Goal: Task Accomplishment & Management: Complete application form

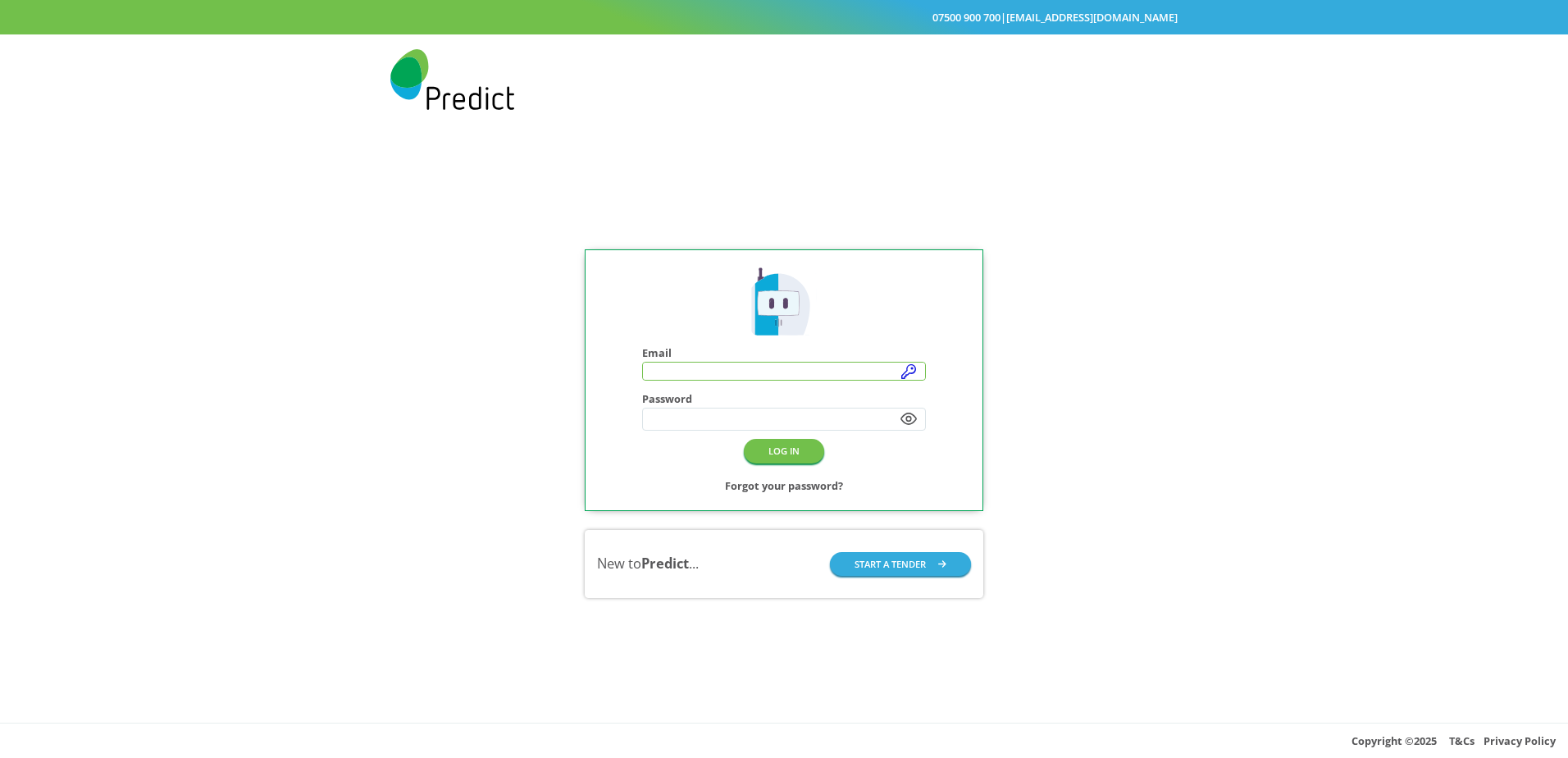
click at [913, 369] on input "text" at bounding box center [784, 372] width 283 height 18
type input "**********"
click at [805, 450] on button "LOG IN" at bounding box center [784, 452] width 81 height 24
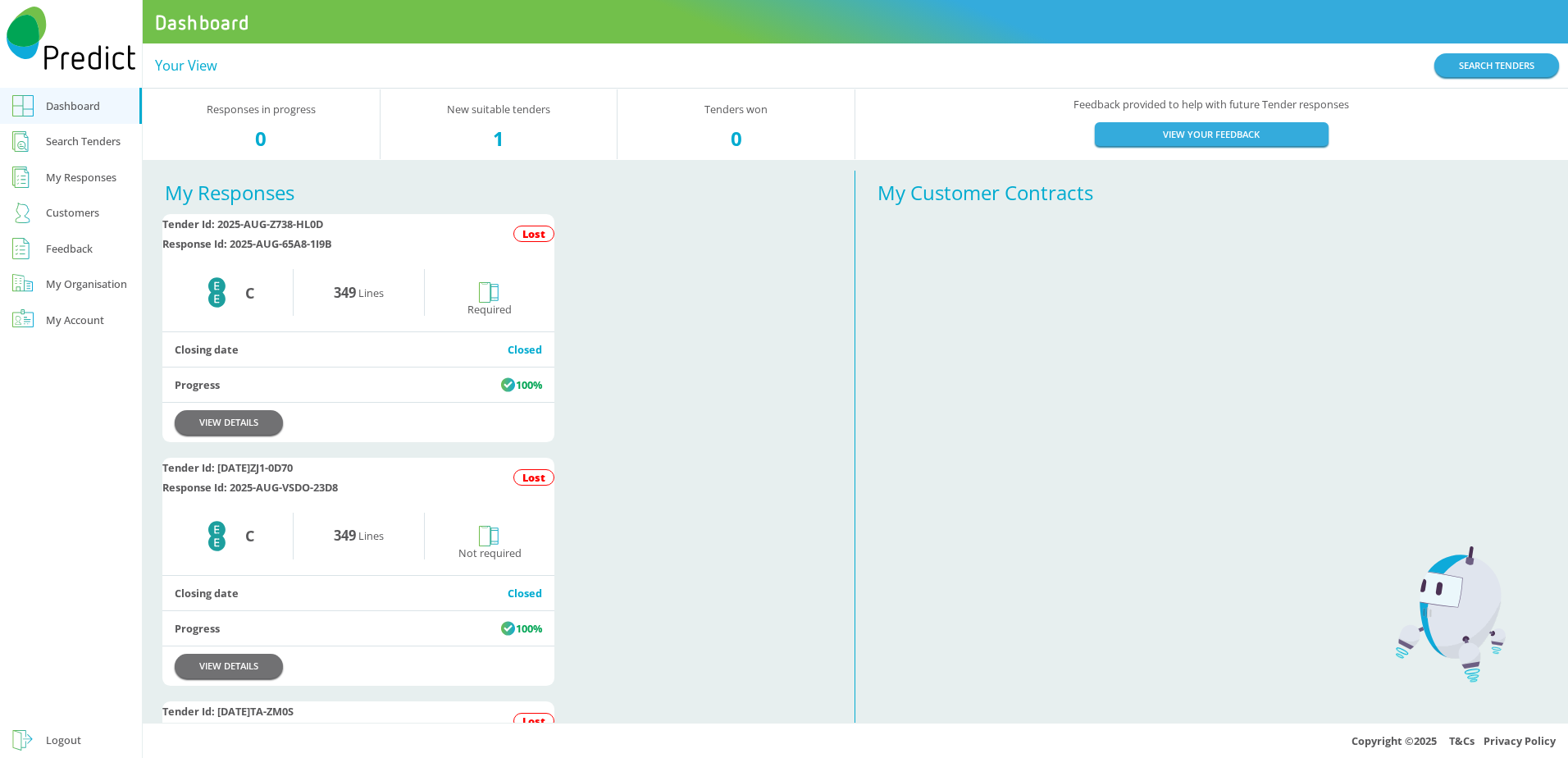
click at [94, 144] on div "Search Tenders" at bounding box center [83, 140] width 75 height 19
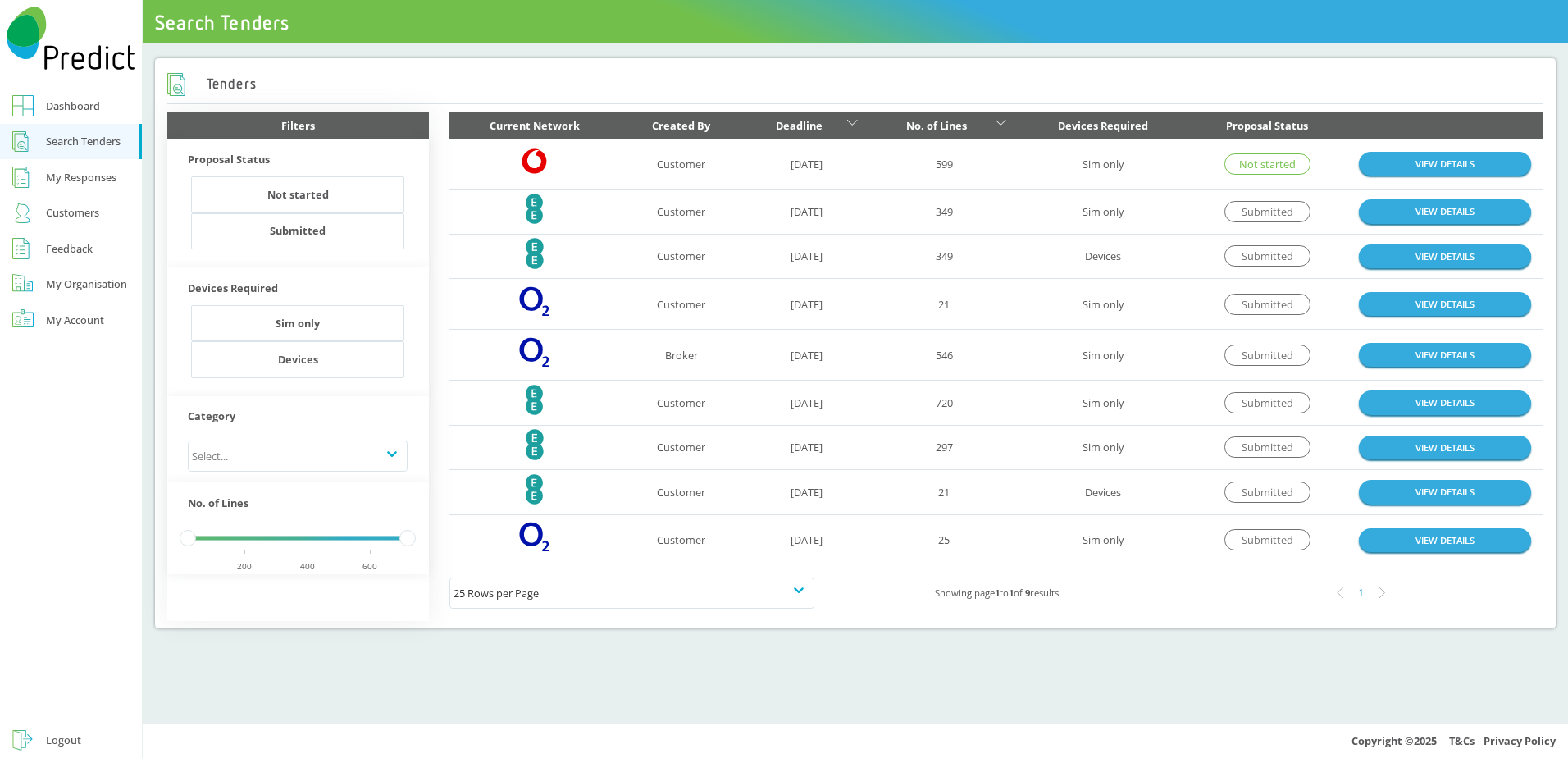
click at [1396, 150] on td "VIEW DETAILS" at bounding box center [1445, 164] width 197 height 51
click at [1398, 158] on link "VIEW DETAILS" at bounding box center [1445, 164] width 172 height 24
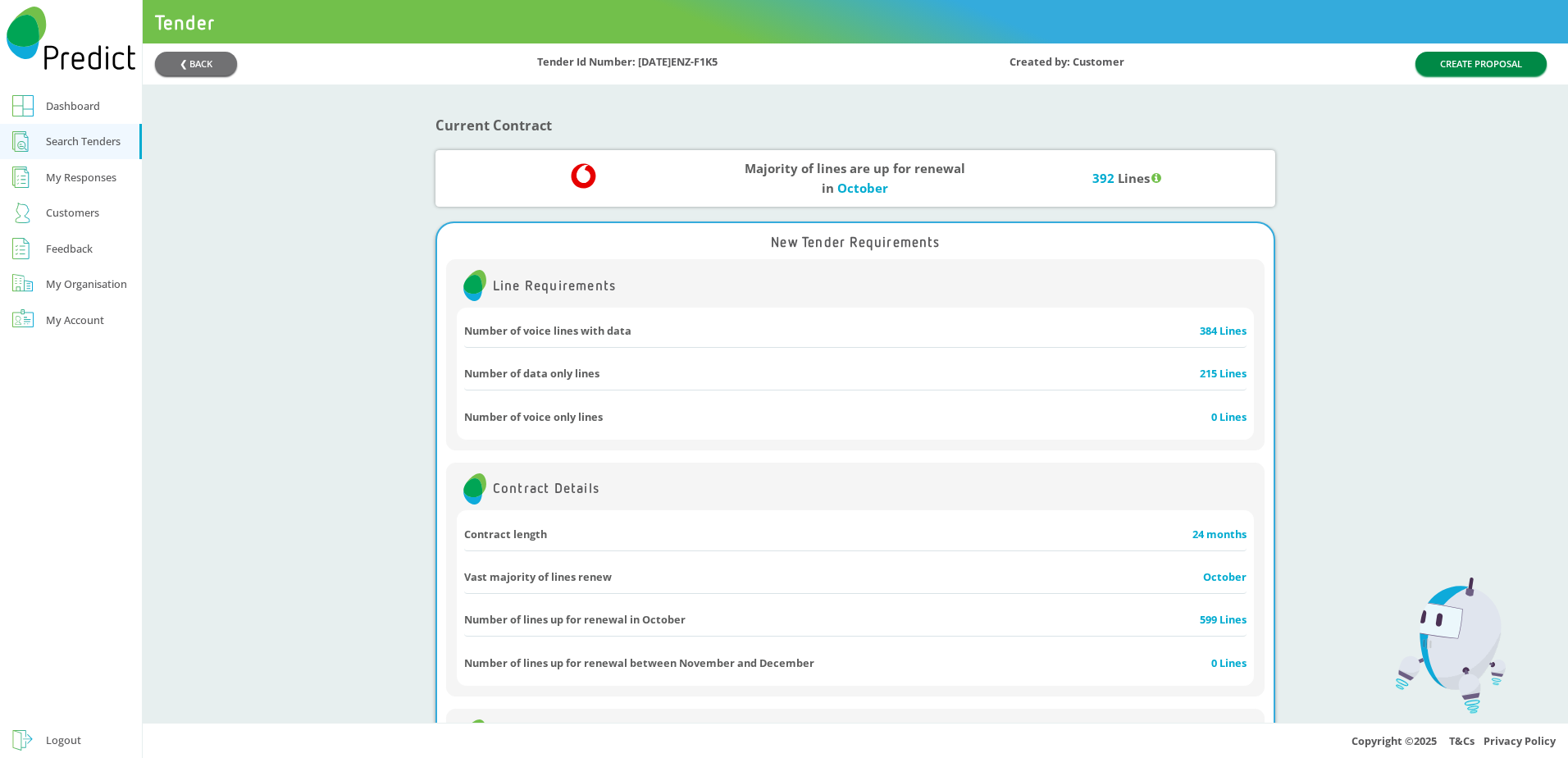
click at [1458, 55] on button "CREATE PROPOSAL" at bounding box center [1481, 64] width 131 height 24
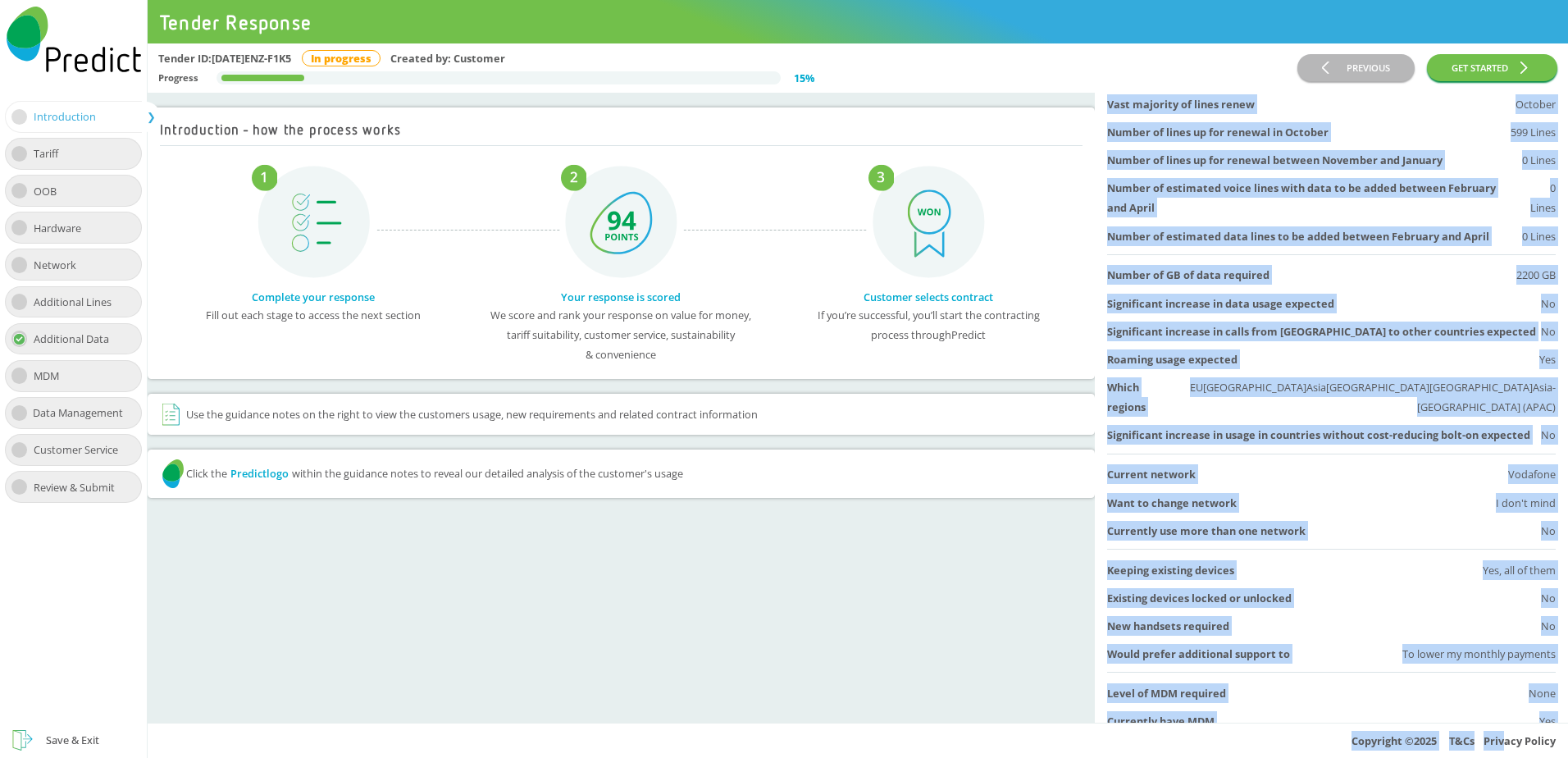
scroll to position [1083, 0]
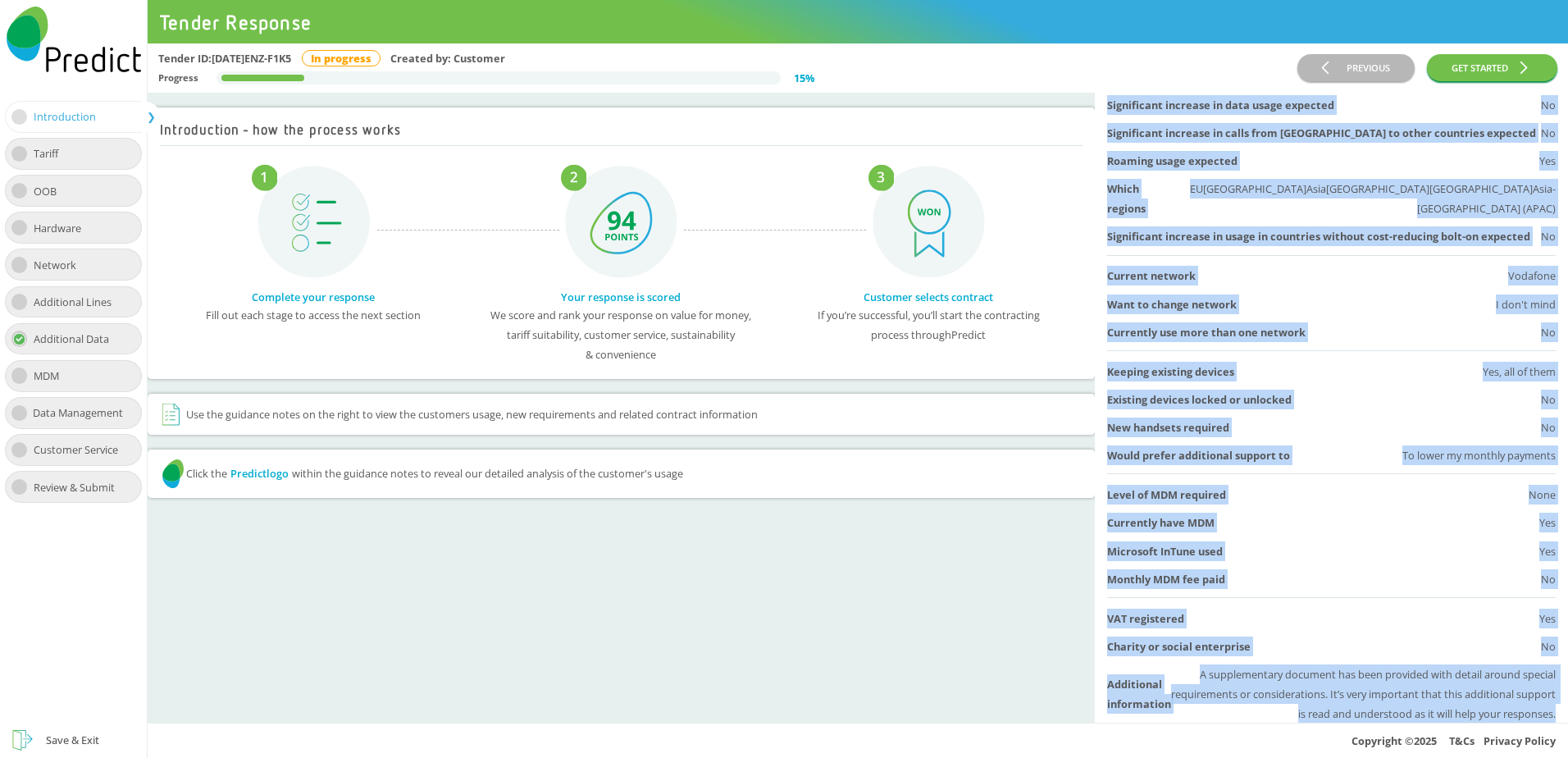
drag, startPoint x: 1113, startPoint y: 215, endPoint x: 1559, endPoint y: 700, distance: 658.9
click at [1559, 700] on div "Guidance Notes Click on any of the Predict logos to view a more thorough analys…" at bounding box center [1331, 407] width 473 height 630
copy div "UK [DATE] [DATE] [DATE] Avg. Data (GB) 1,492.02 1,929.14 1,549.89 1,657.01 Non-…"
click at [1378, 485] on div "Level of MDM required None" at bounding box center [1331, 494] width 449 height 19
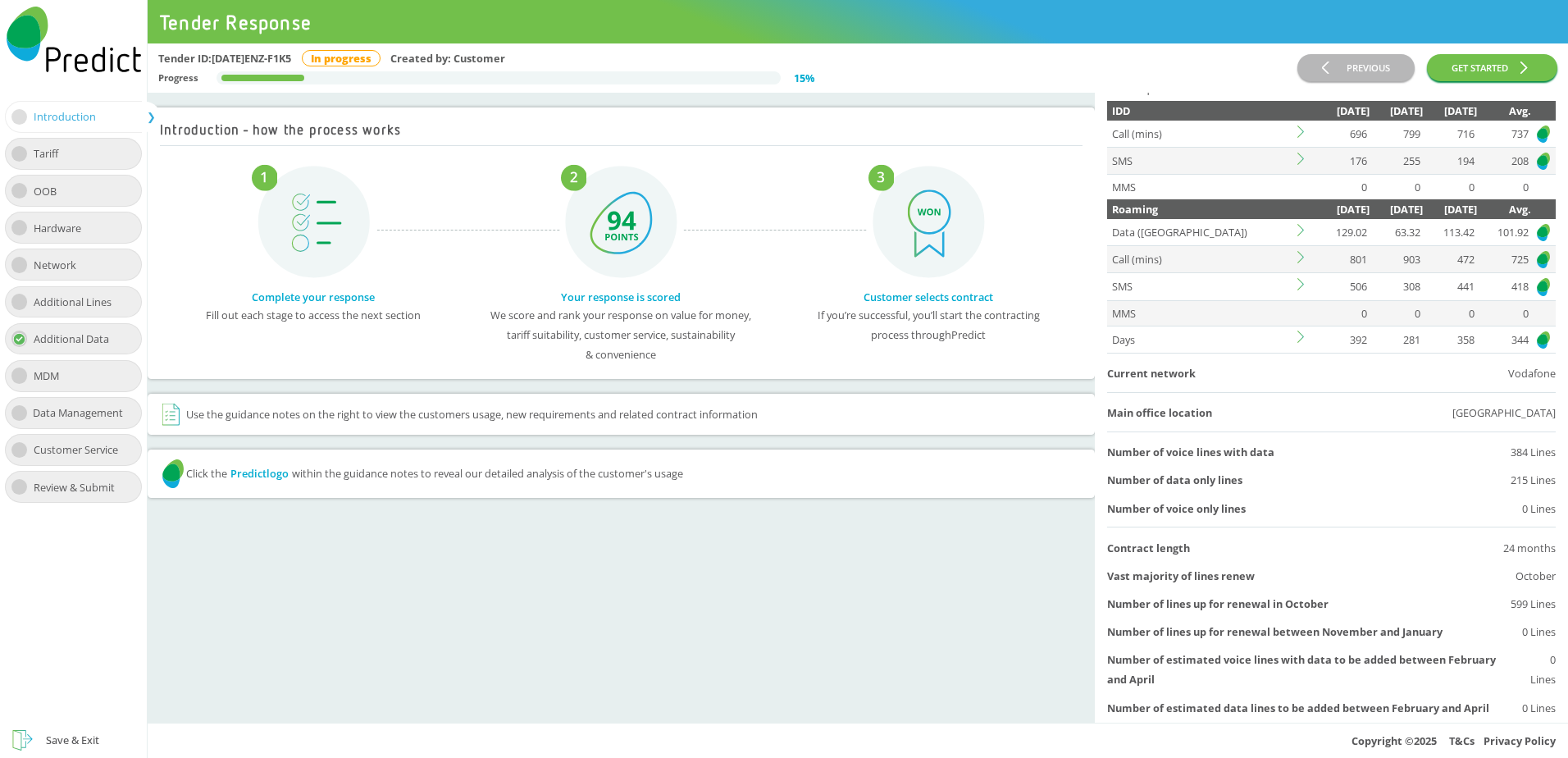
scroll to position [263, 0]
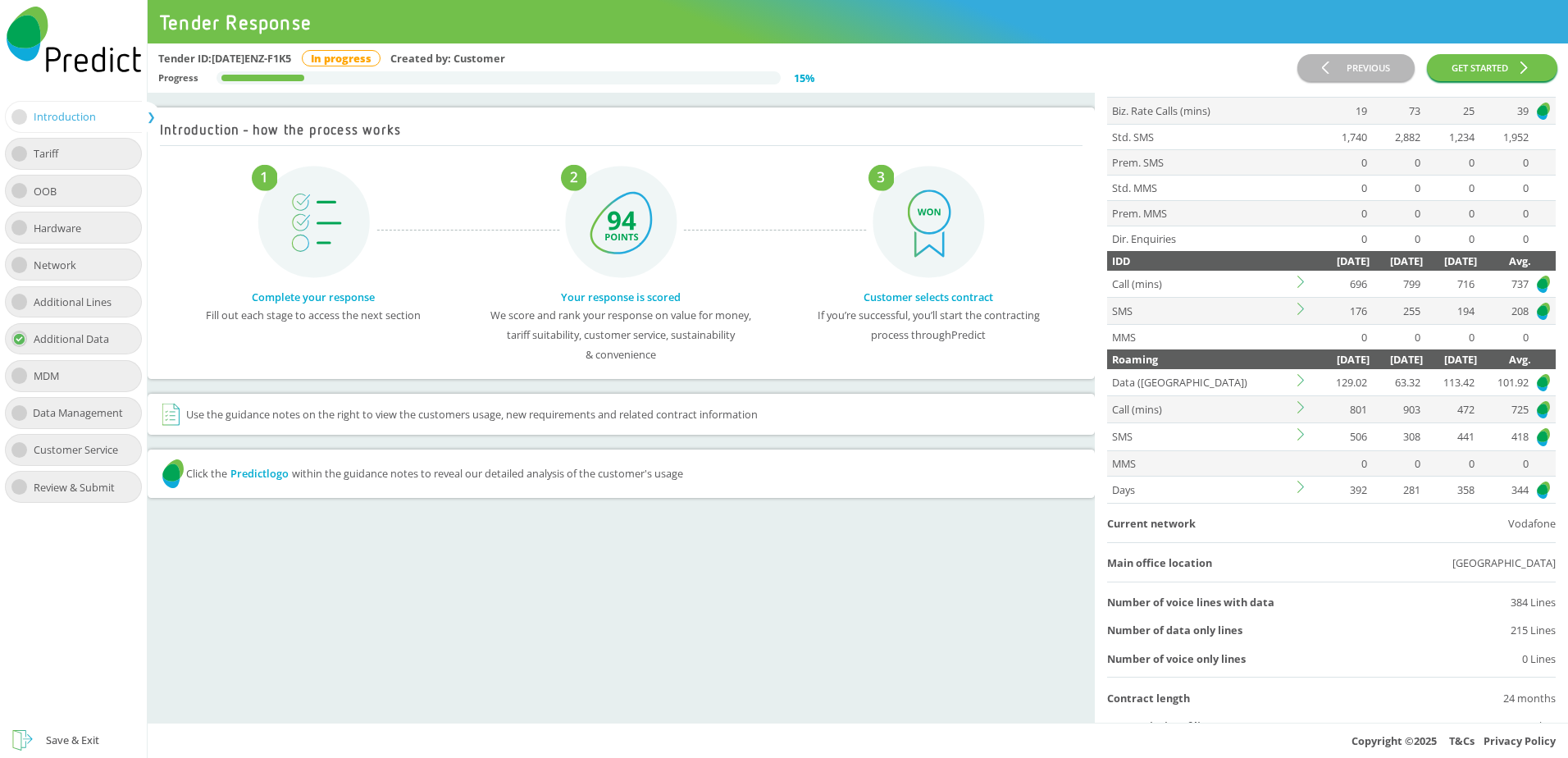
click at [1300, 384] on icon at bounding box center [1304, 380] width 13 height 13
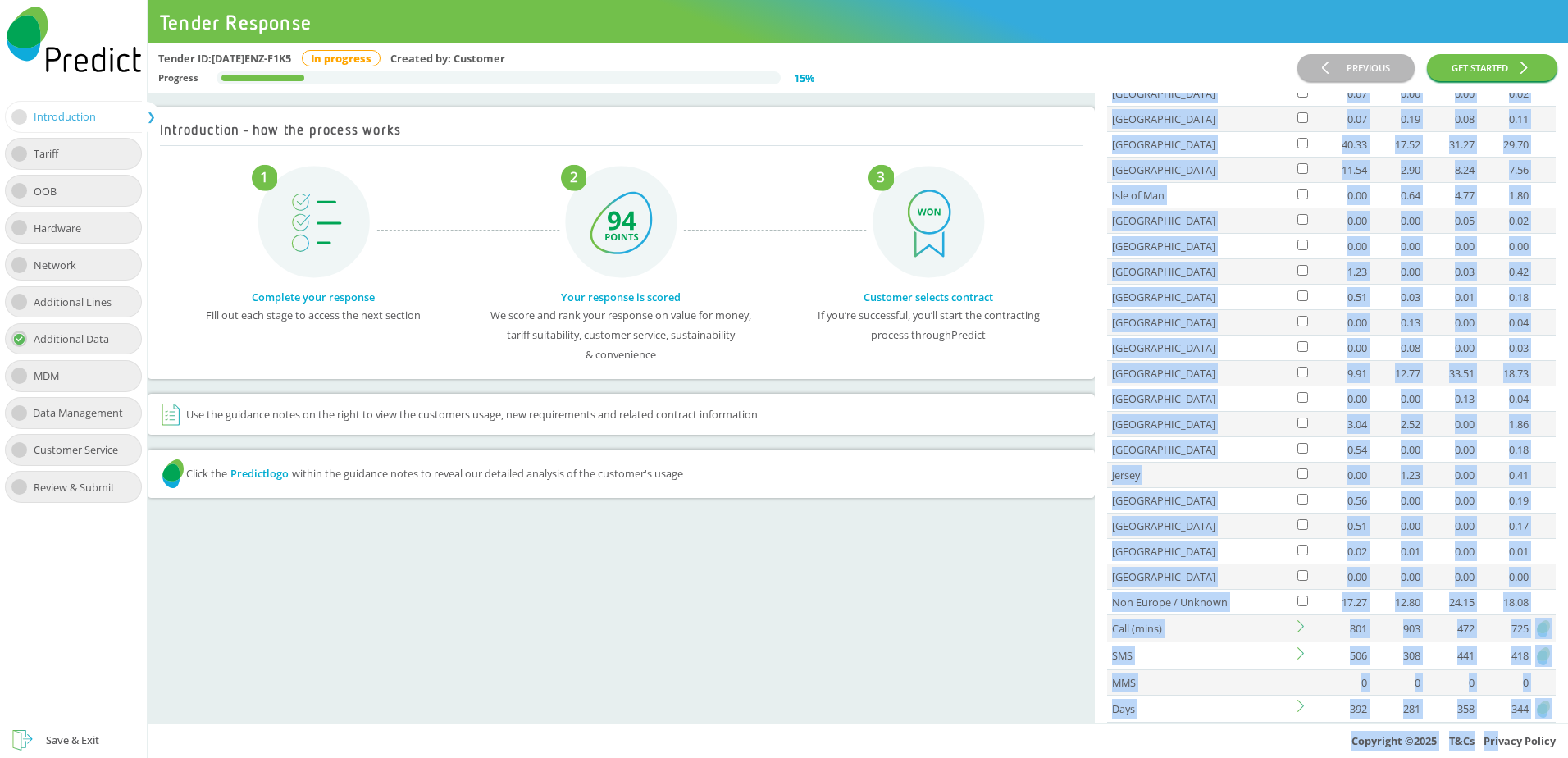
scroll to position [992, 0]
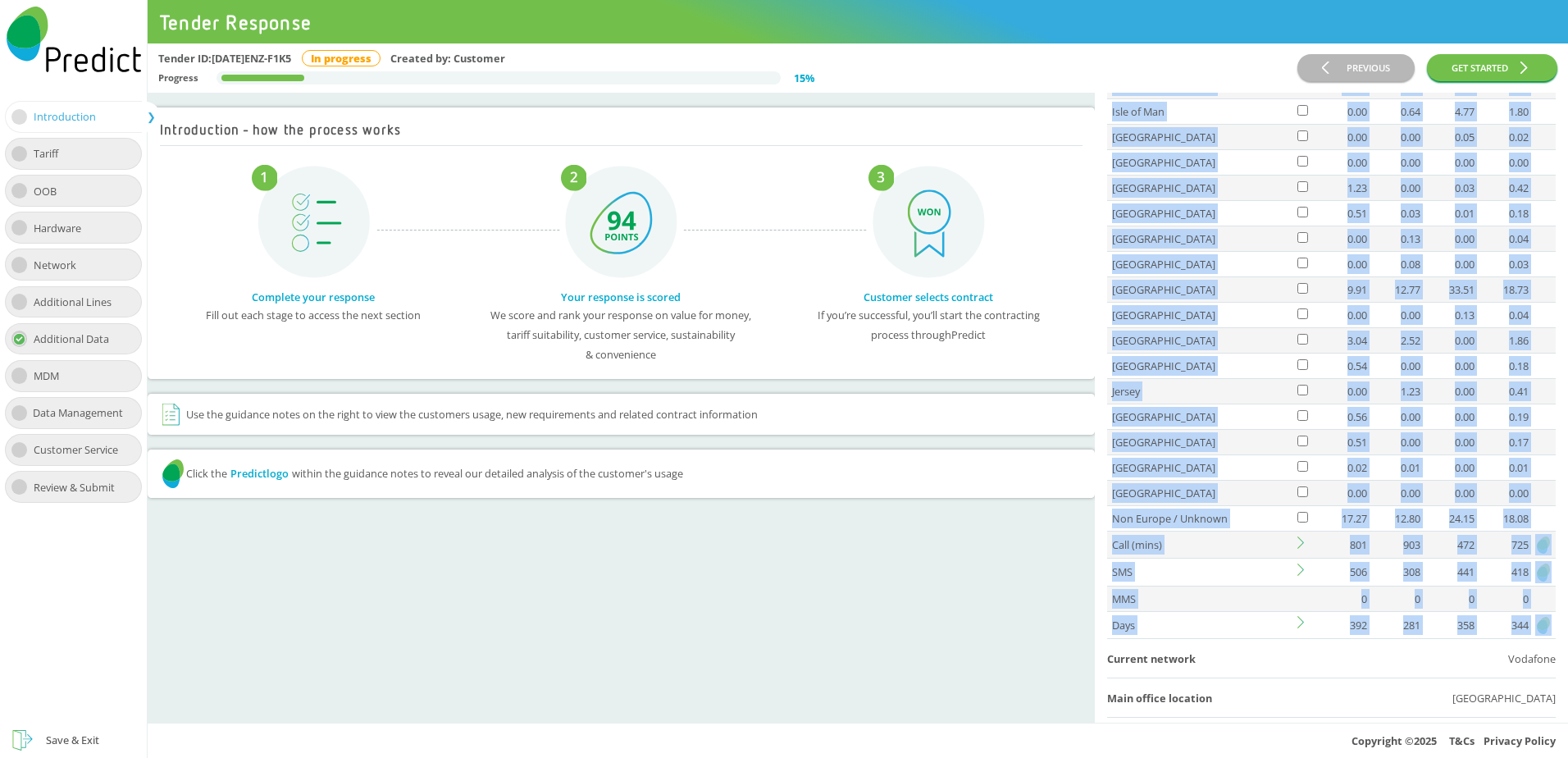
drag, startPoint x: 1116, startPoint y: 196, endPoint x: 1531, endPoint y: 626, distance: 597.6
click at [1531, 626] on table "Roaming [DATE] [DATE] [DATE] Avg. Data (GB) 129.02 63.32 113.42 101.92 Total 0.…" at bounding box center [1331, 128] width 449 height 1018
copy table "Roaming [DATE] [DATE] [DATE] Avg. Data (GB) 129.02 63.32 113.42 101.92 Total 0.…"
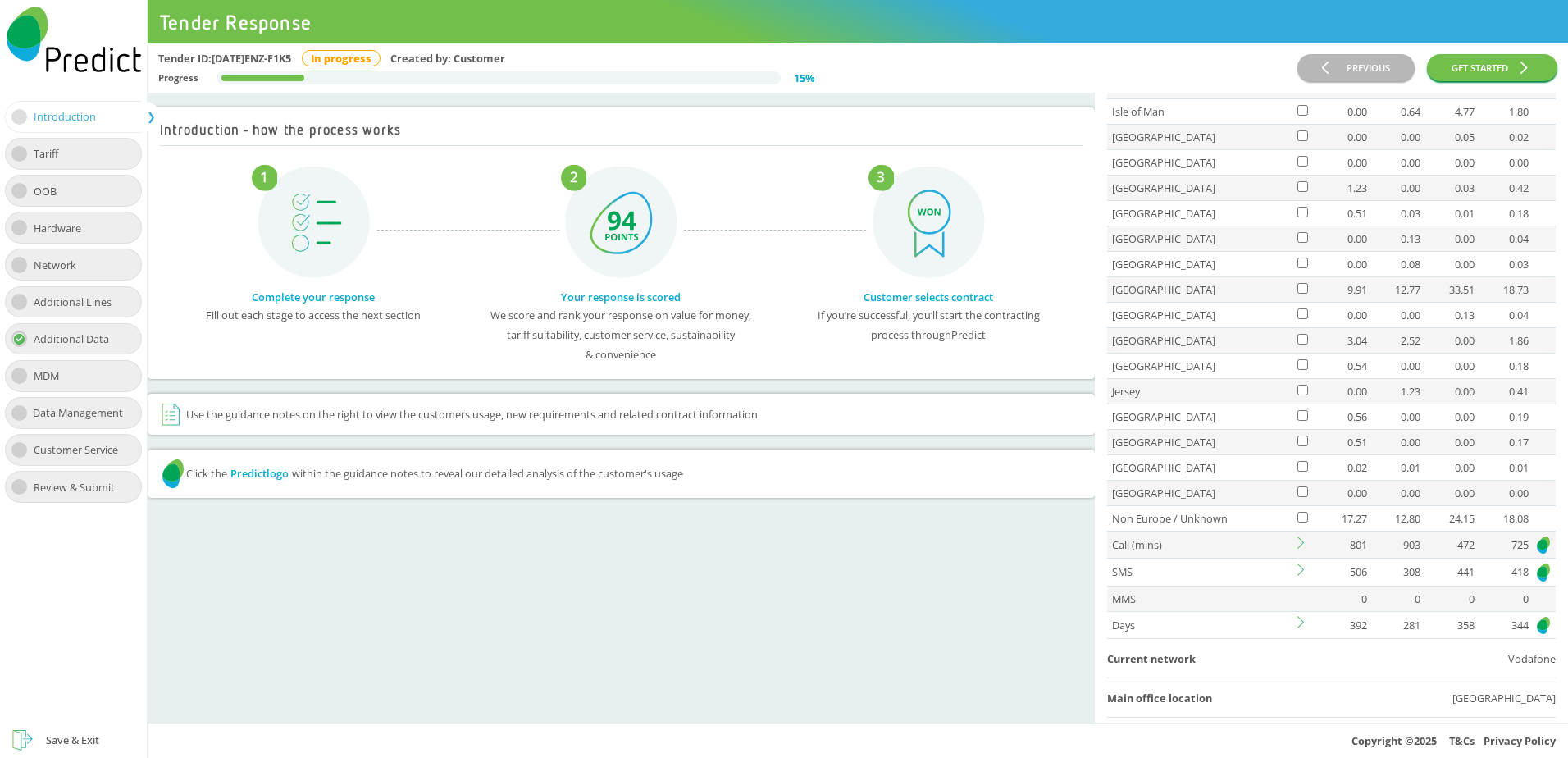
click at [1321, 667] on div "Current network Vodafone" at bounding box center [1331, 658] width 449 height 19
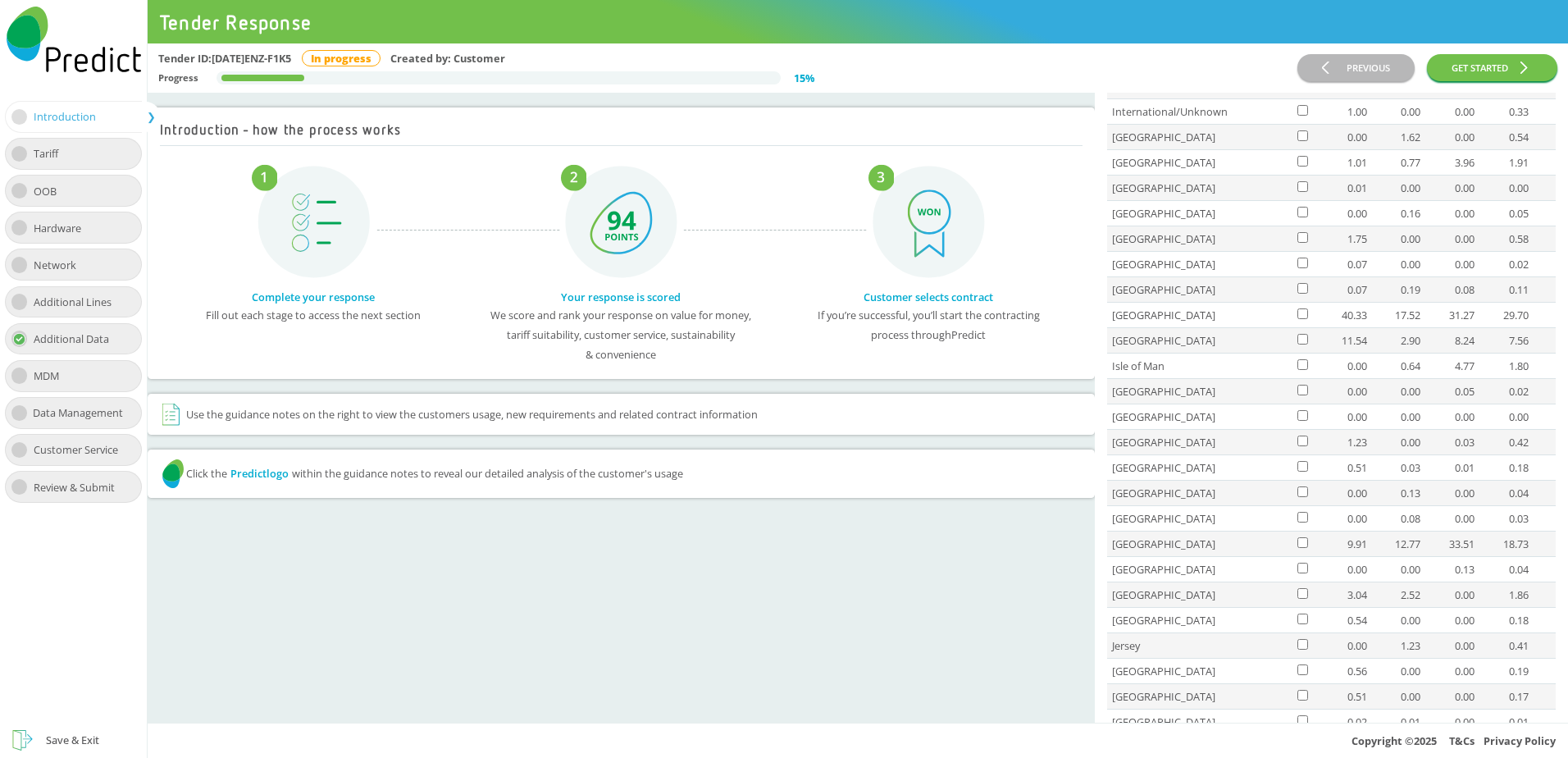
scroll to position [746, 0]
click at [1297, 302] on td at bounding box center [1305, 307] width 20 height 25
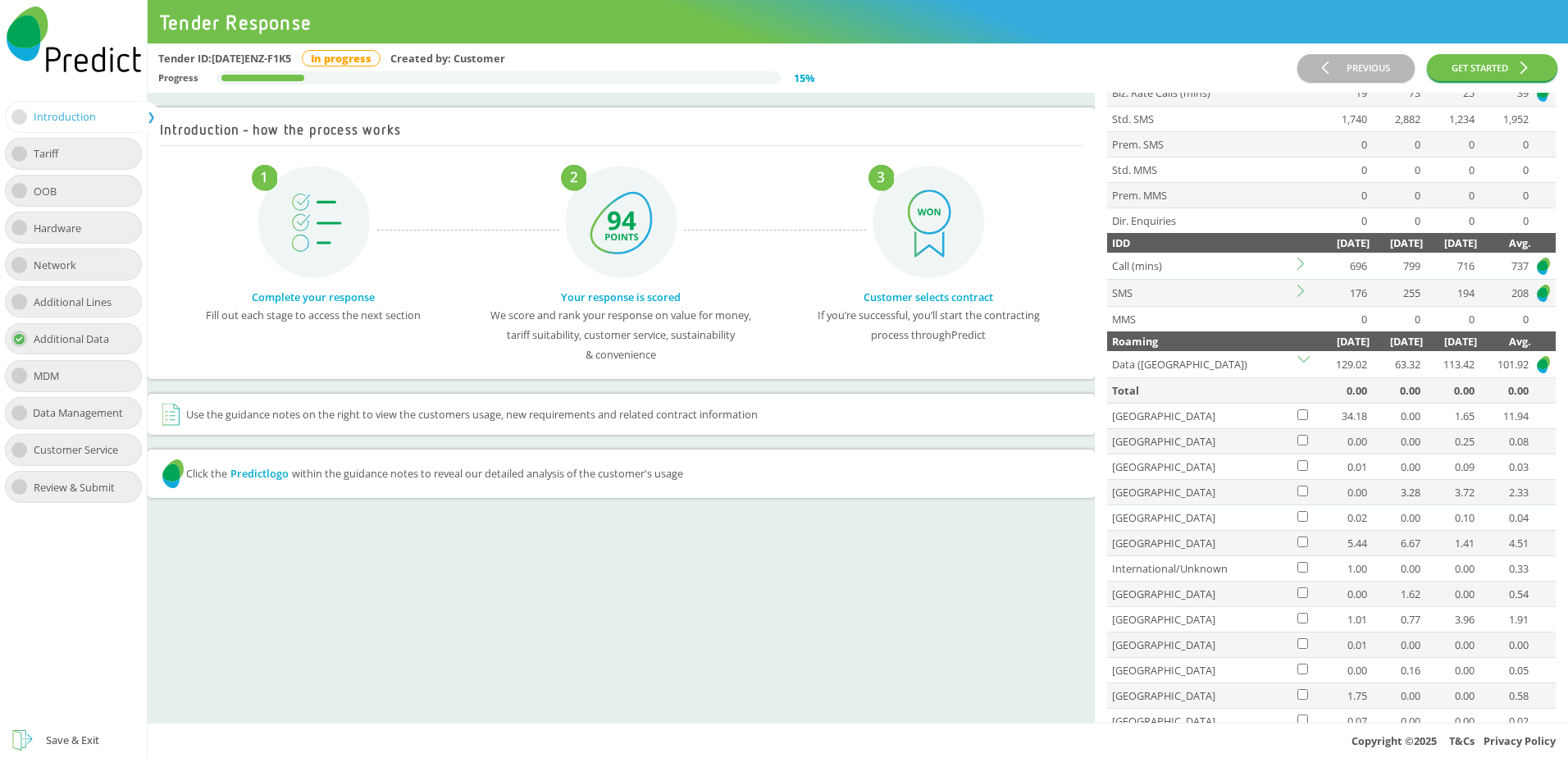
scroll to position [254, 0]
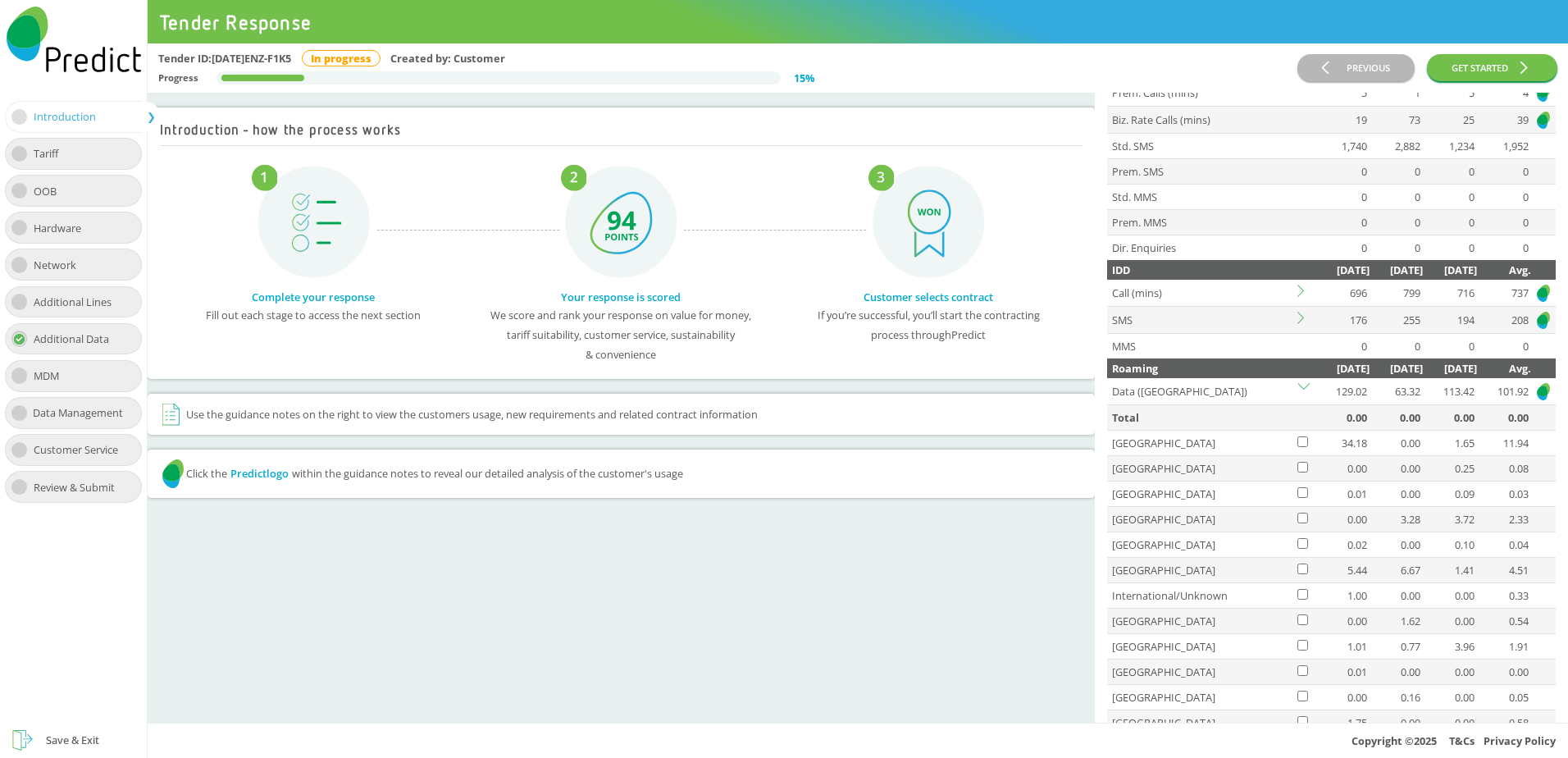
click at [1302, 384] on icon at bounding box center [1304, 389] width 13 height 13
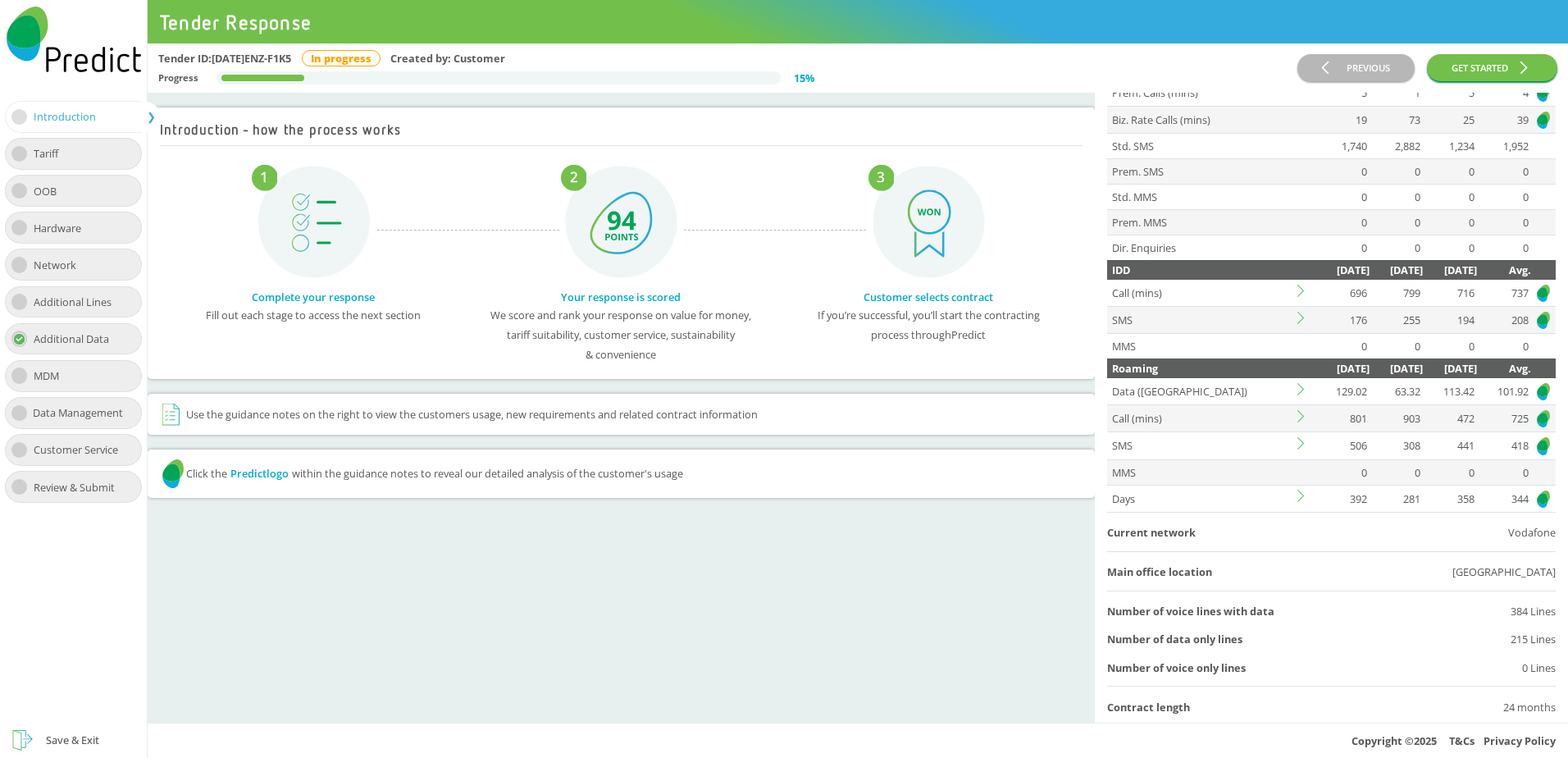
click at [1300, 290] on icon at bounding box center [1304, 290] width 13 height 13
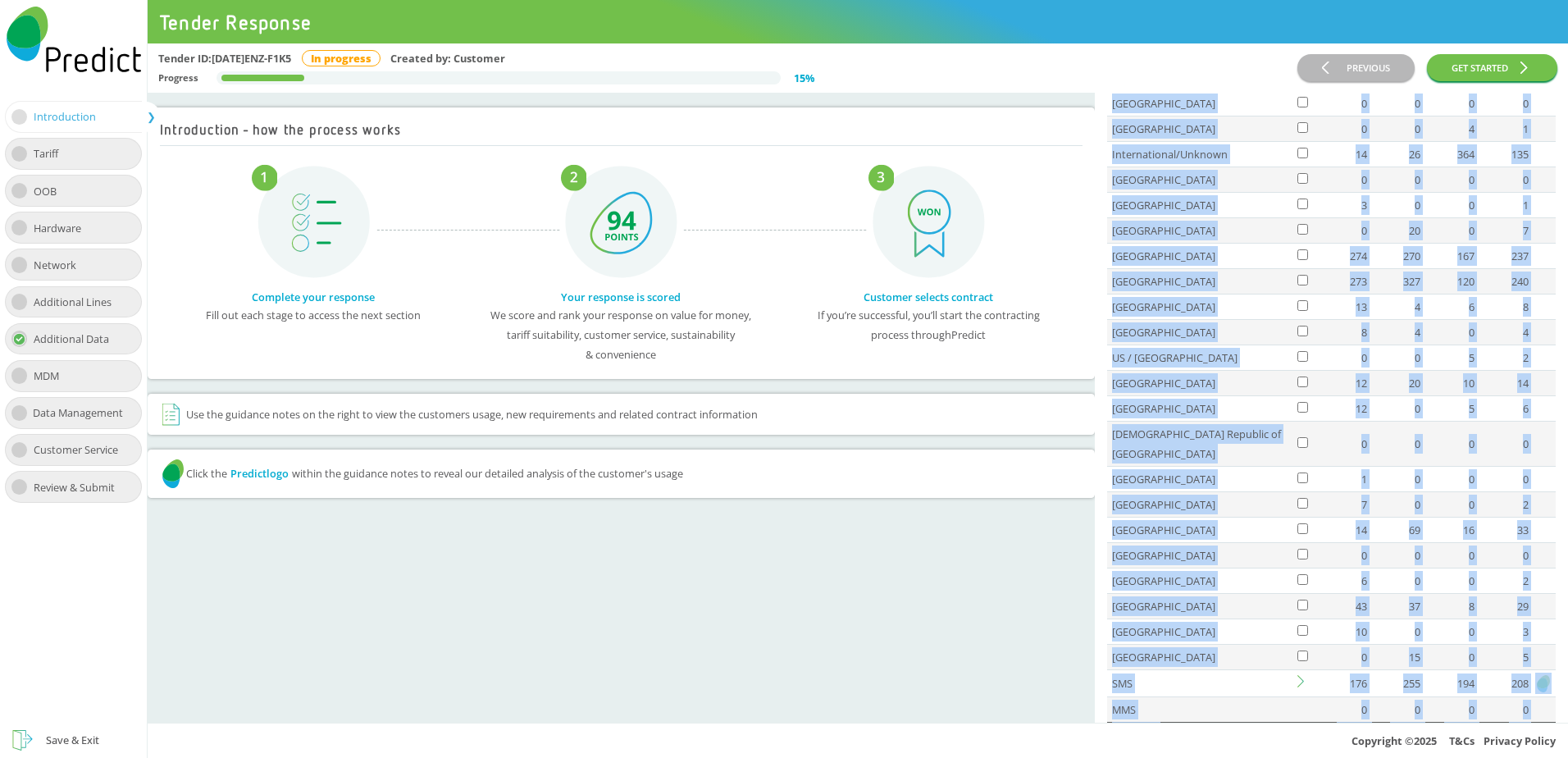
scroll to position [675, 0]
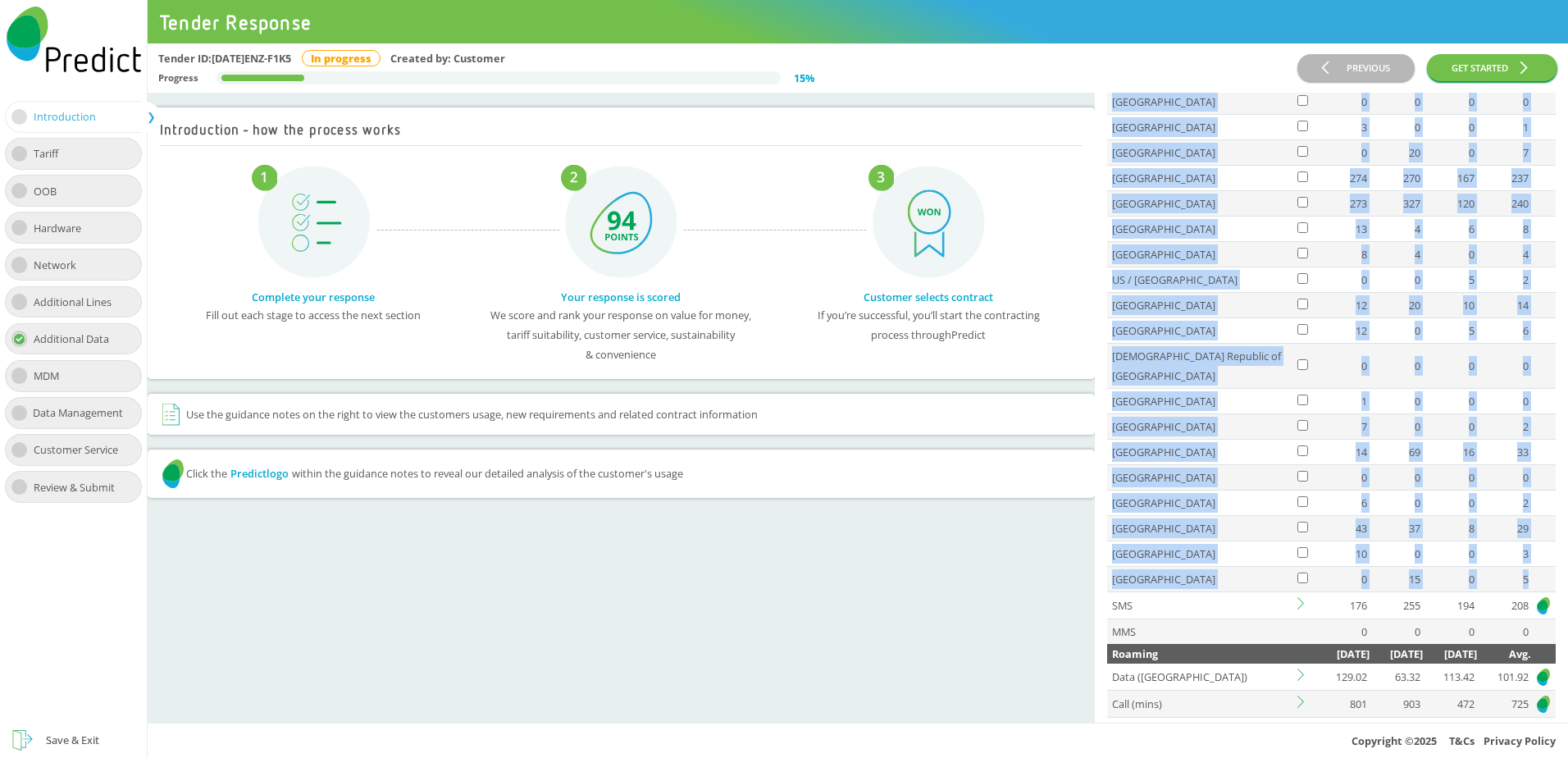
drag, startPoint x: 1115, startPoint y: 184, endPoint x: 1532, endPoint y: 567, distance: 566.2
click at [1532, 567] on table "IDD [DATE] [DATE] [DATE] Avg. Call (mins) [PHONE_NUMBER] Total 0 0 0 0 Germany …" at bounding box center [1331, 241] width 449 height 805
copy table "DD [DATE] [DATE] [DATE] Avg. Call (mins) [PHONE_NUMBER] Total 0 0 0 0 Germany 0…"
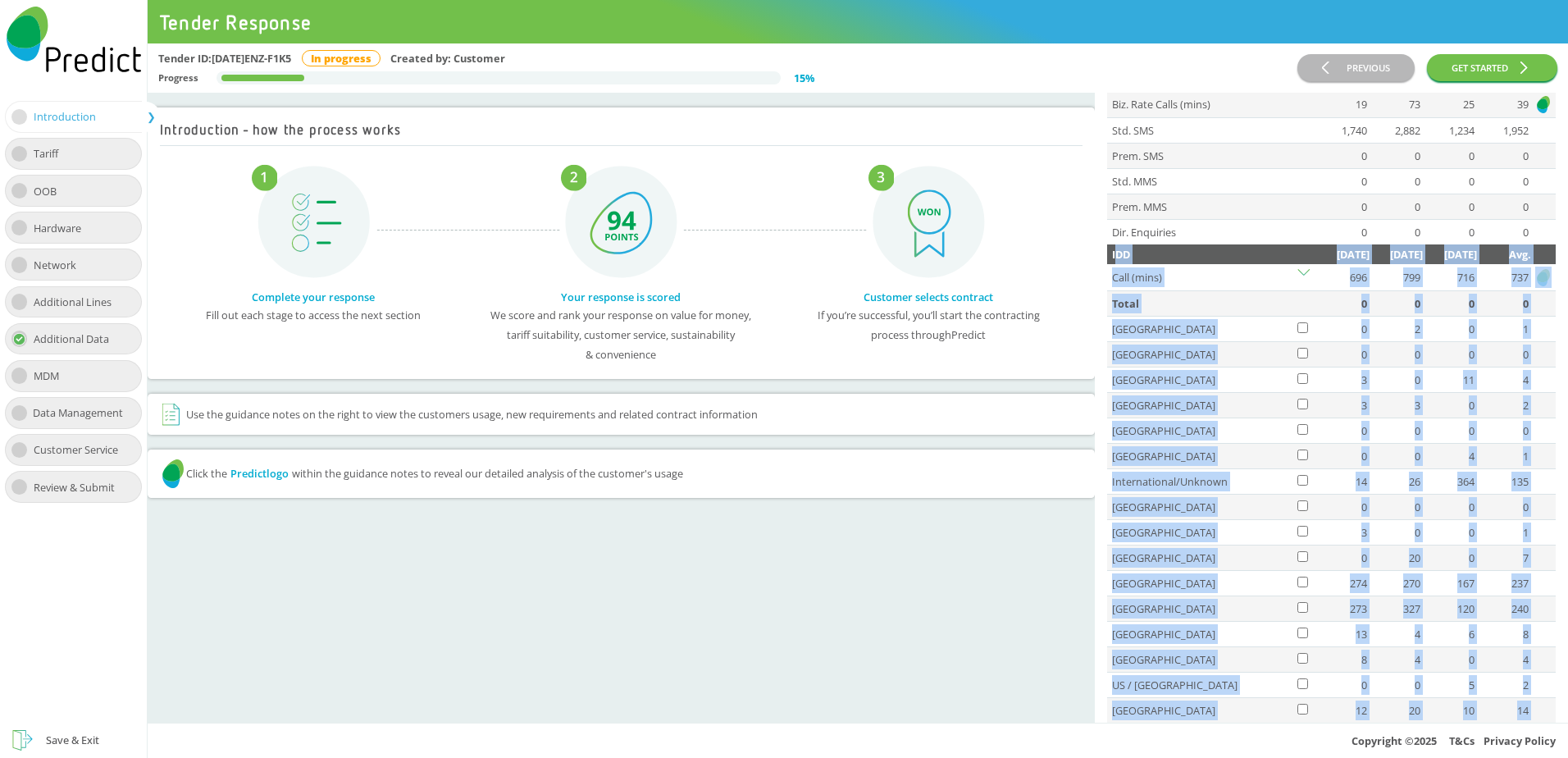
scroll to position [182, 0]
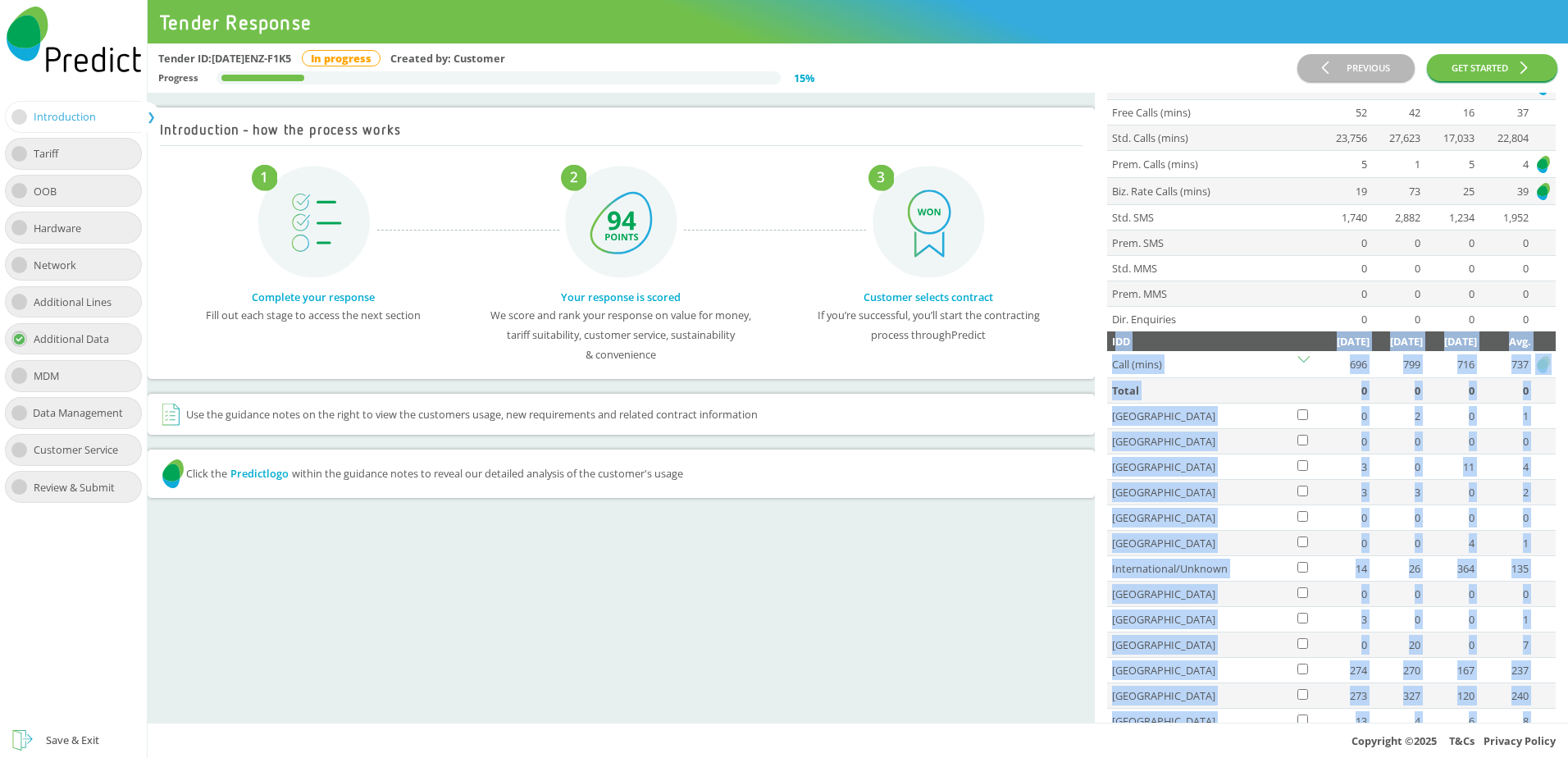
click at [1302, 356] on icon at bounding box center [1304, 362] width 13 height 13
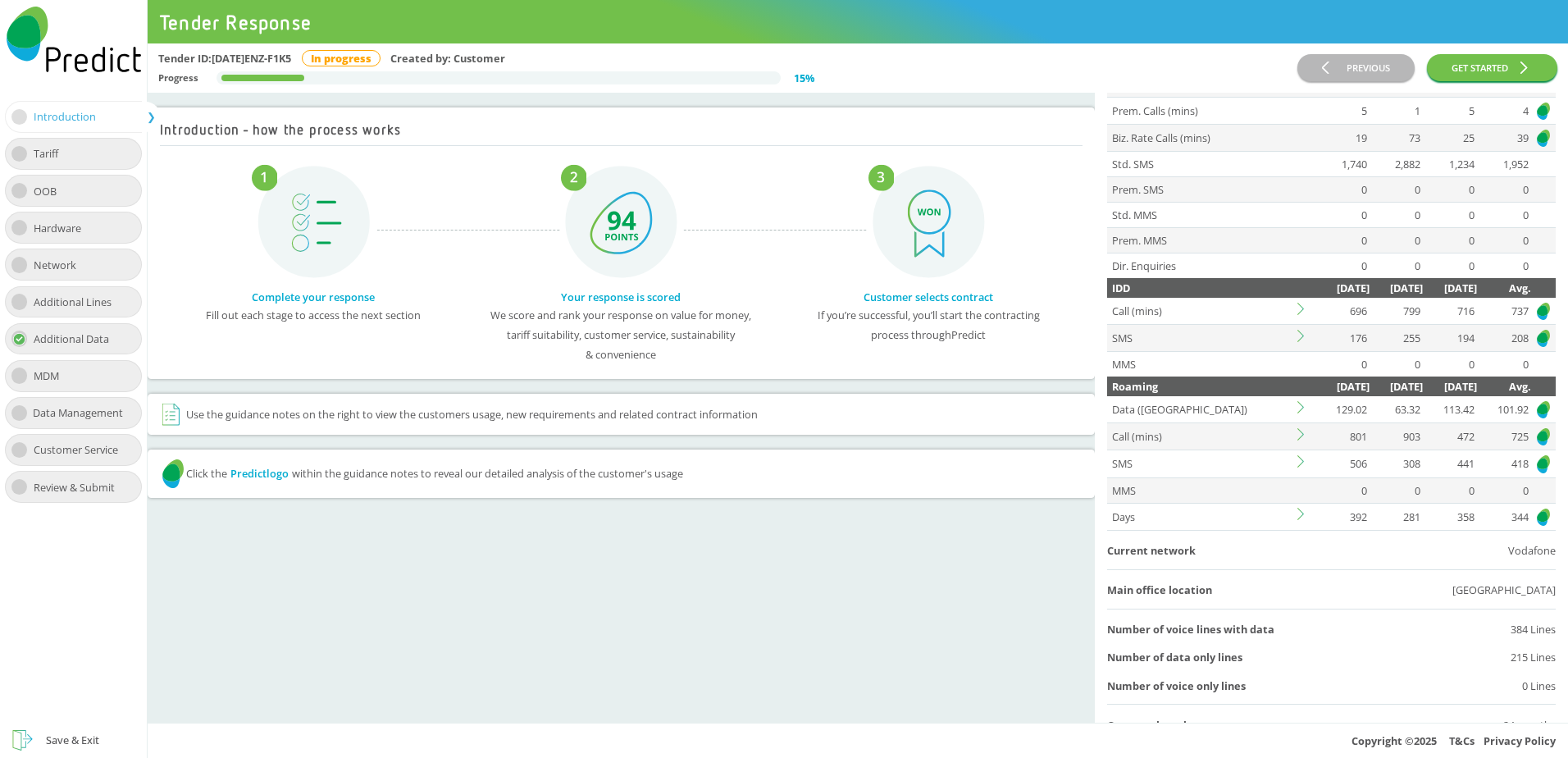
scroll to position [264, 0]
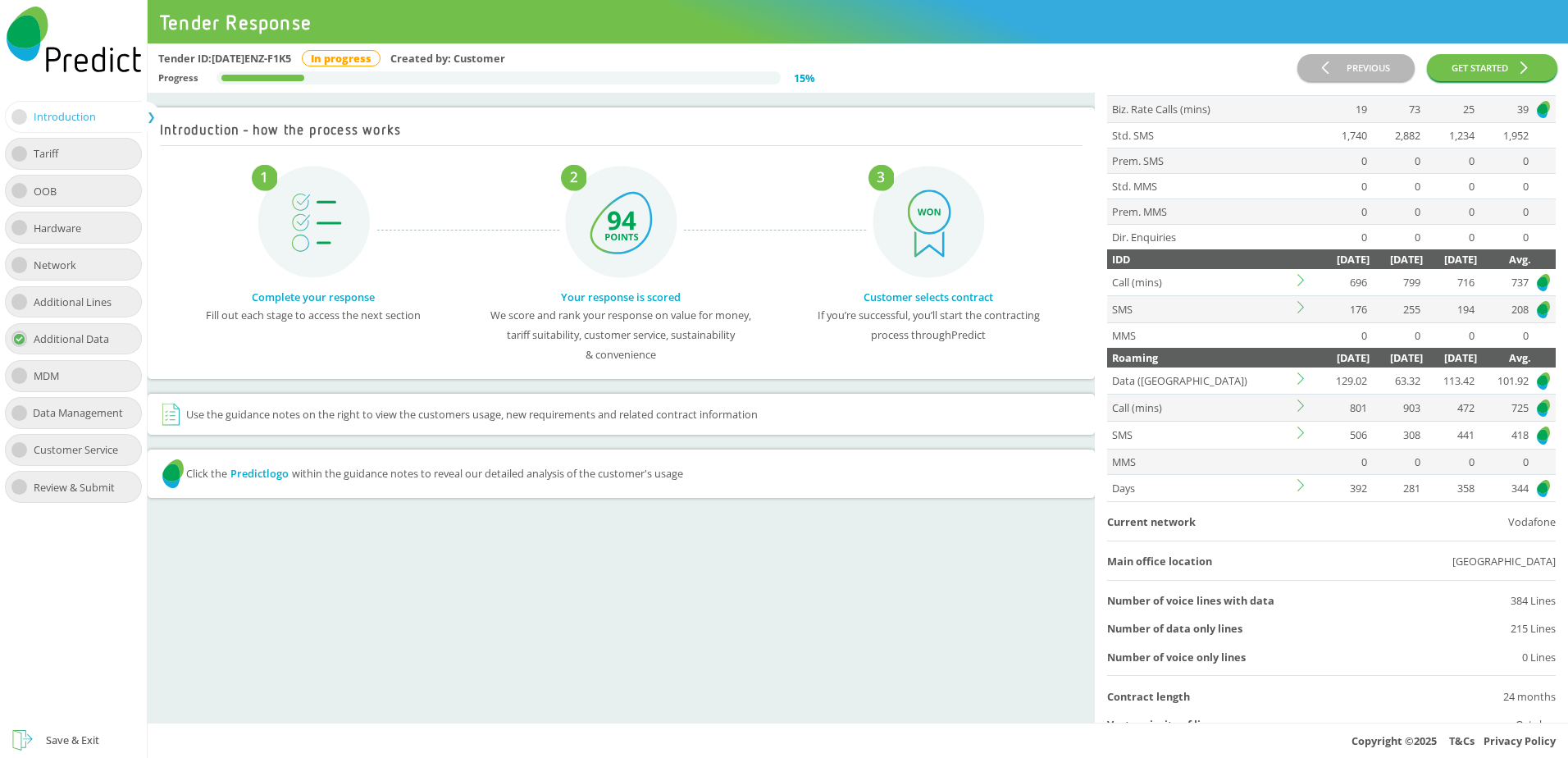
click at [1302, 307] on icon at bounding box center [1304, 307] width 13 height 13
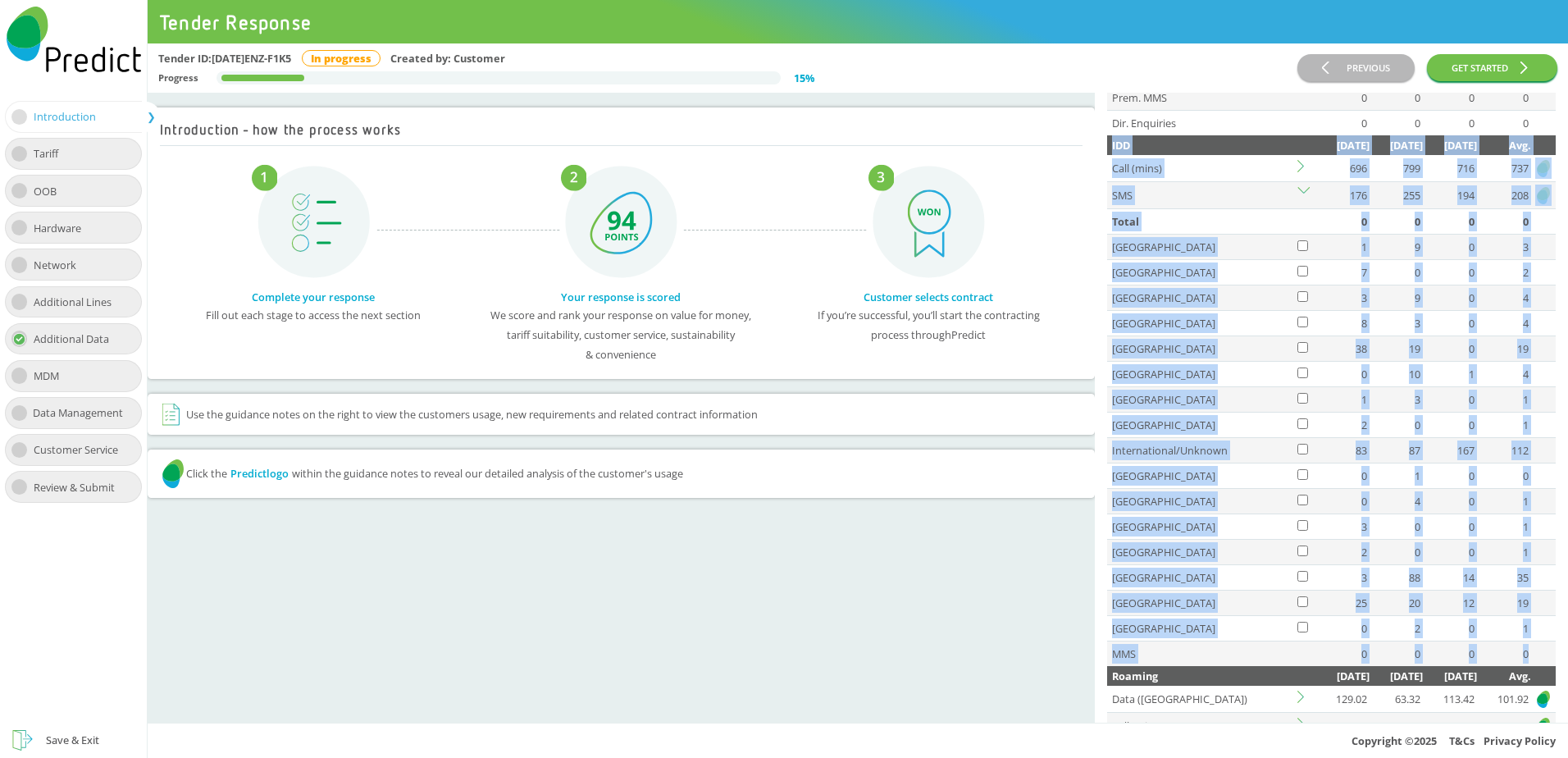
scroll to position [527, 0]
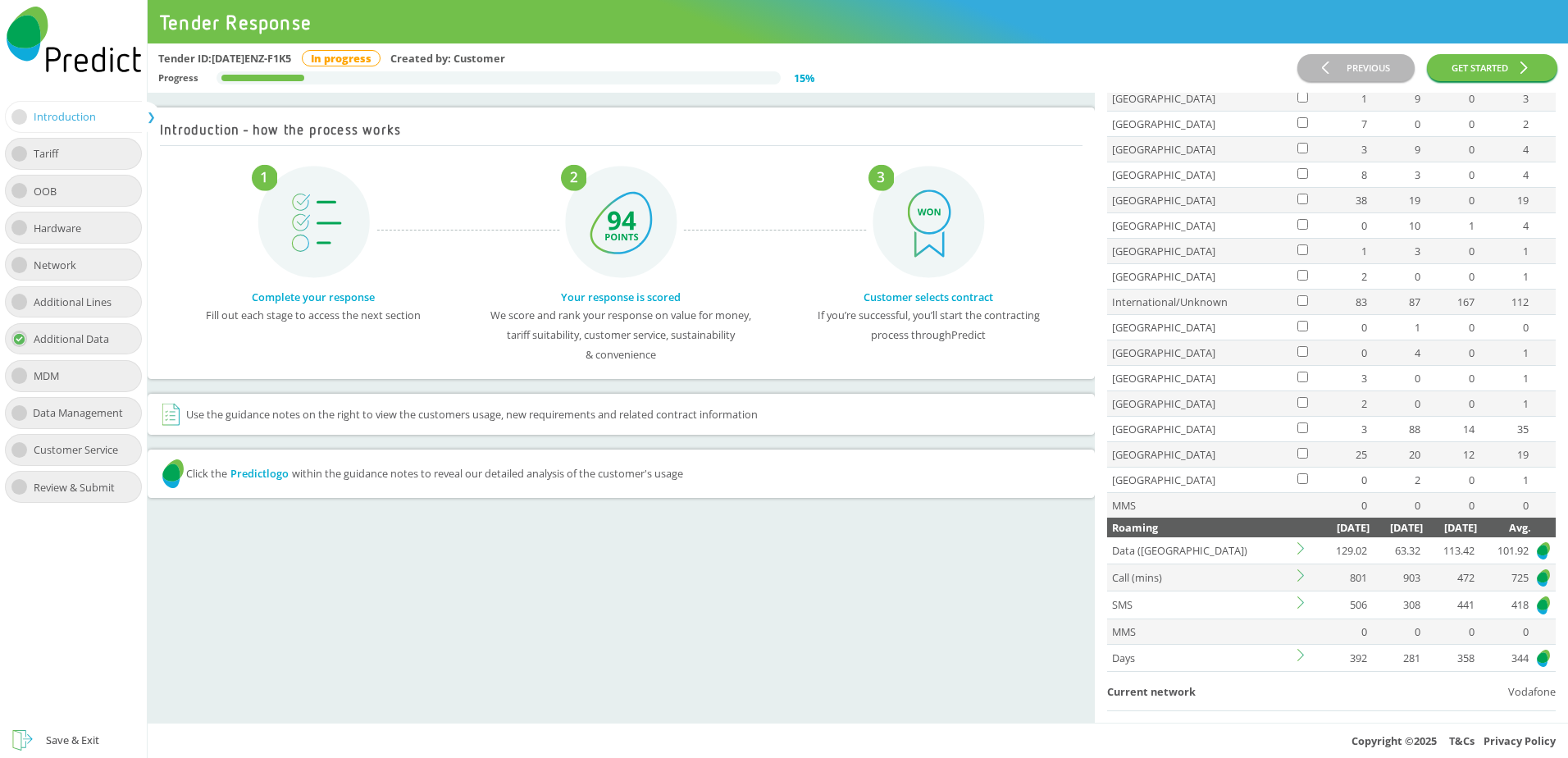
drag, startPoint x: 1113, startPoint y: 255, endPoint x: 1547, endPoint y: 499, distance: 497.9
click at [1547, 499] on div "Guidance Notes Click on any of the Predict logos to view a more thorough analys…" at bounding box center [1331, 649] width 473 height 2166
copy thead
drag, startPoint x: 1010, startPoint y: 572, endPoint x: 1039, endPoint y: 548, distance: 37.6
click at [1011, 572] on div "Introduction - how the process works Complete your response Fill out each stage…" at bounding box center [621, 407] width 947 height 630
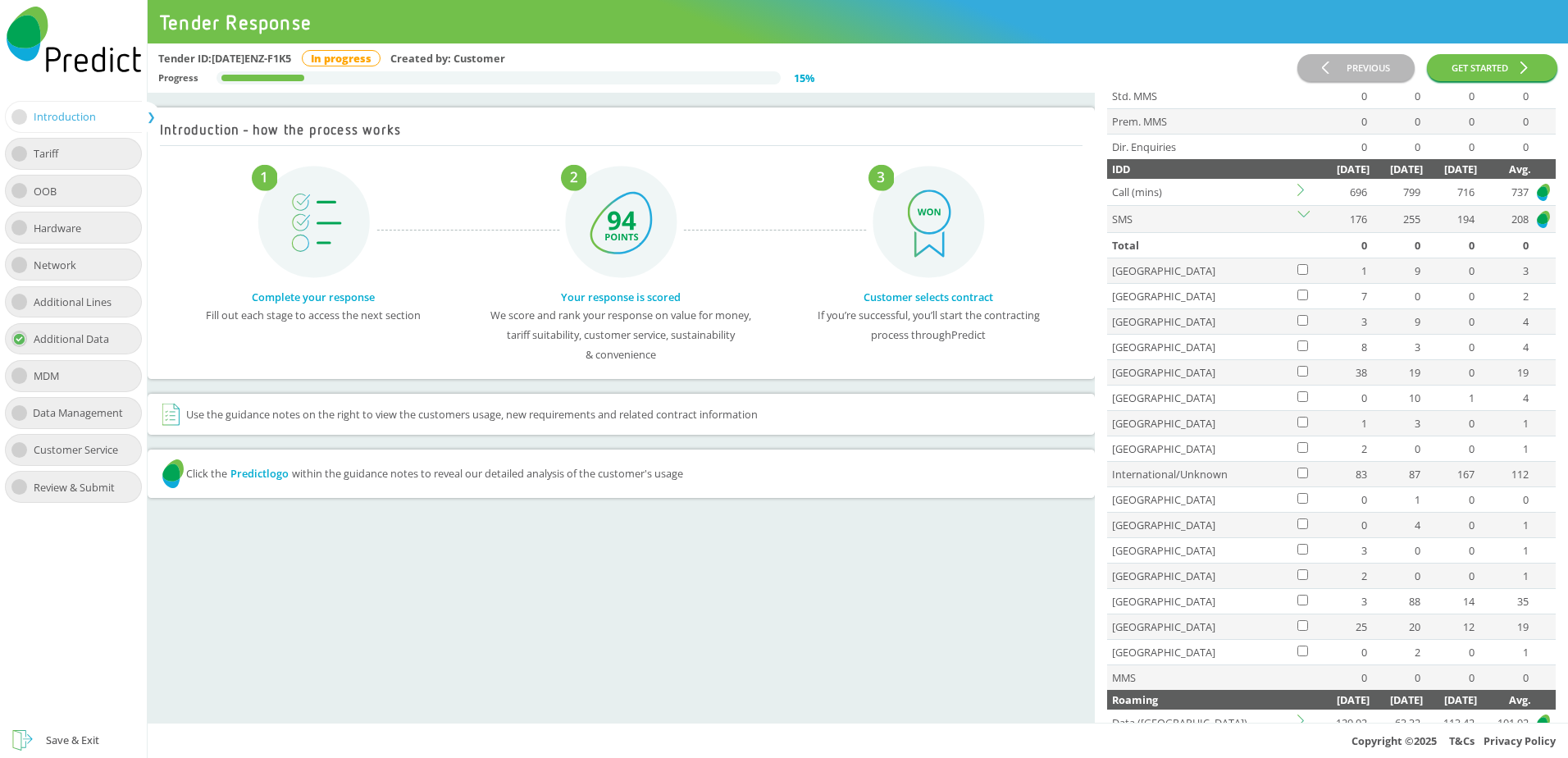
scroll to position [34, 0]
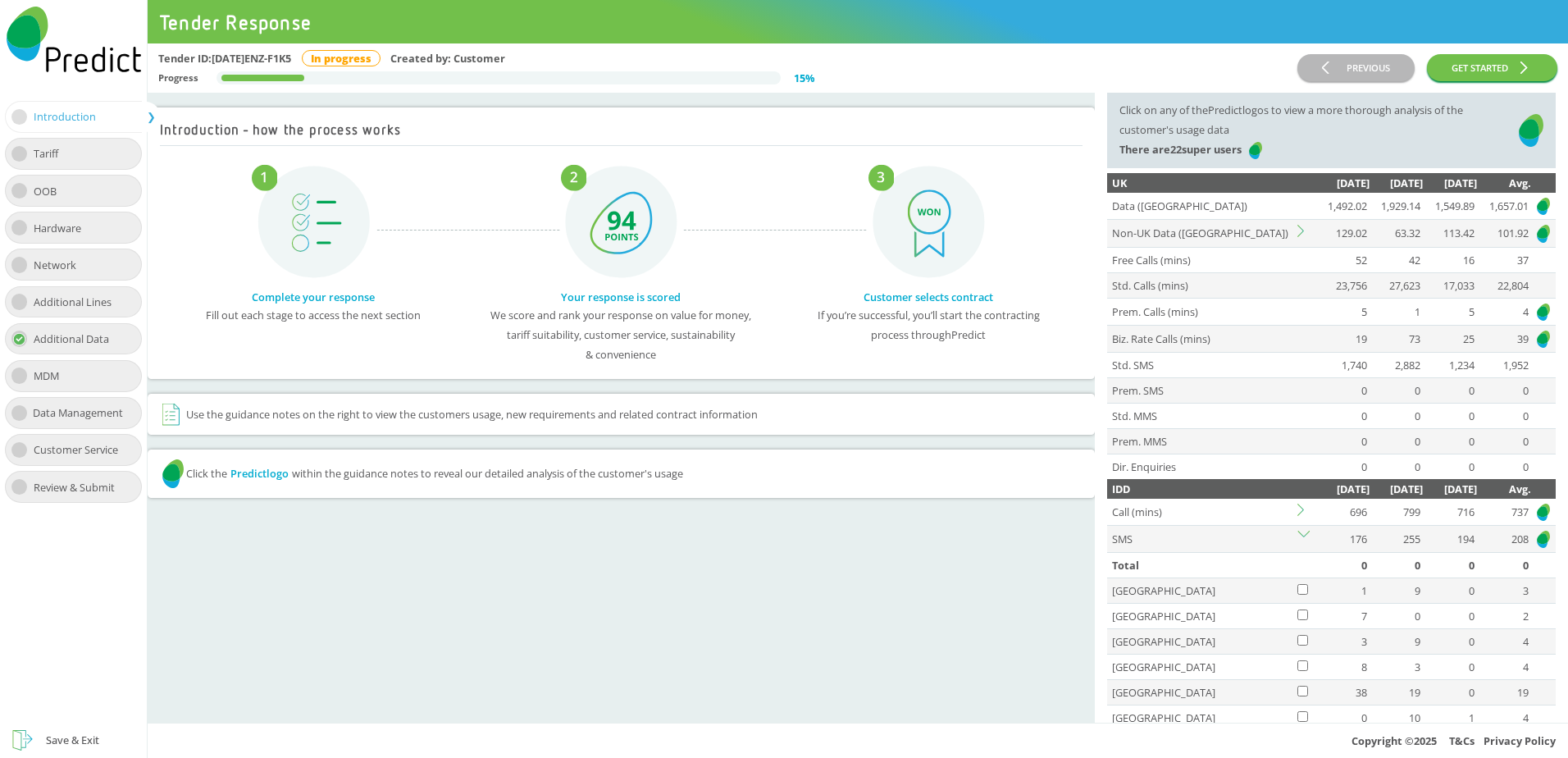
click at [1302, 538] on icon at bounding box center [1304, 537] width 13 height 13
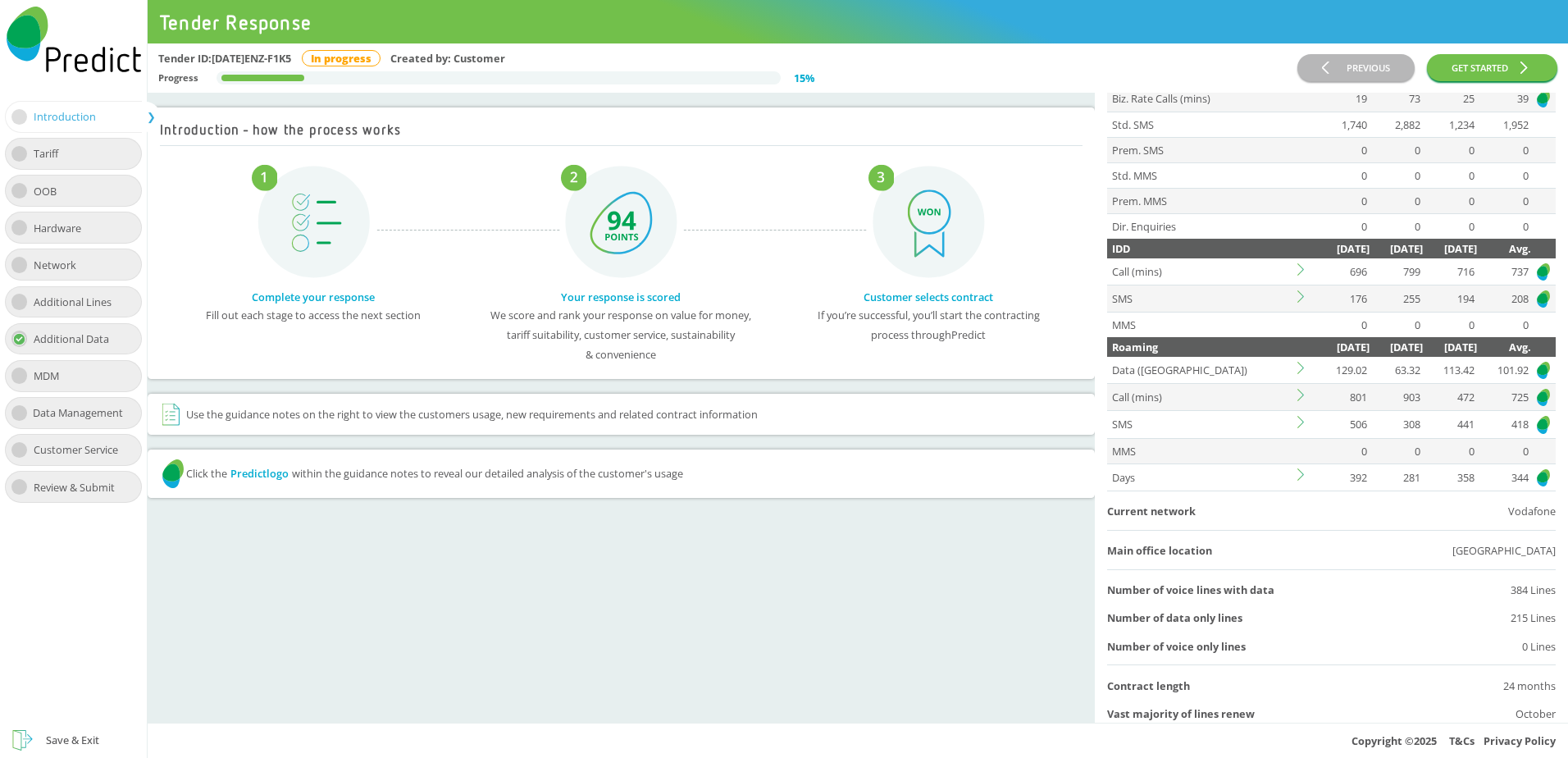
scroll to position [280, 0]
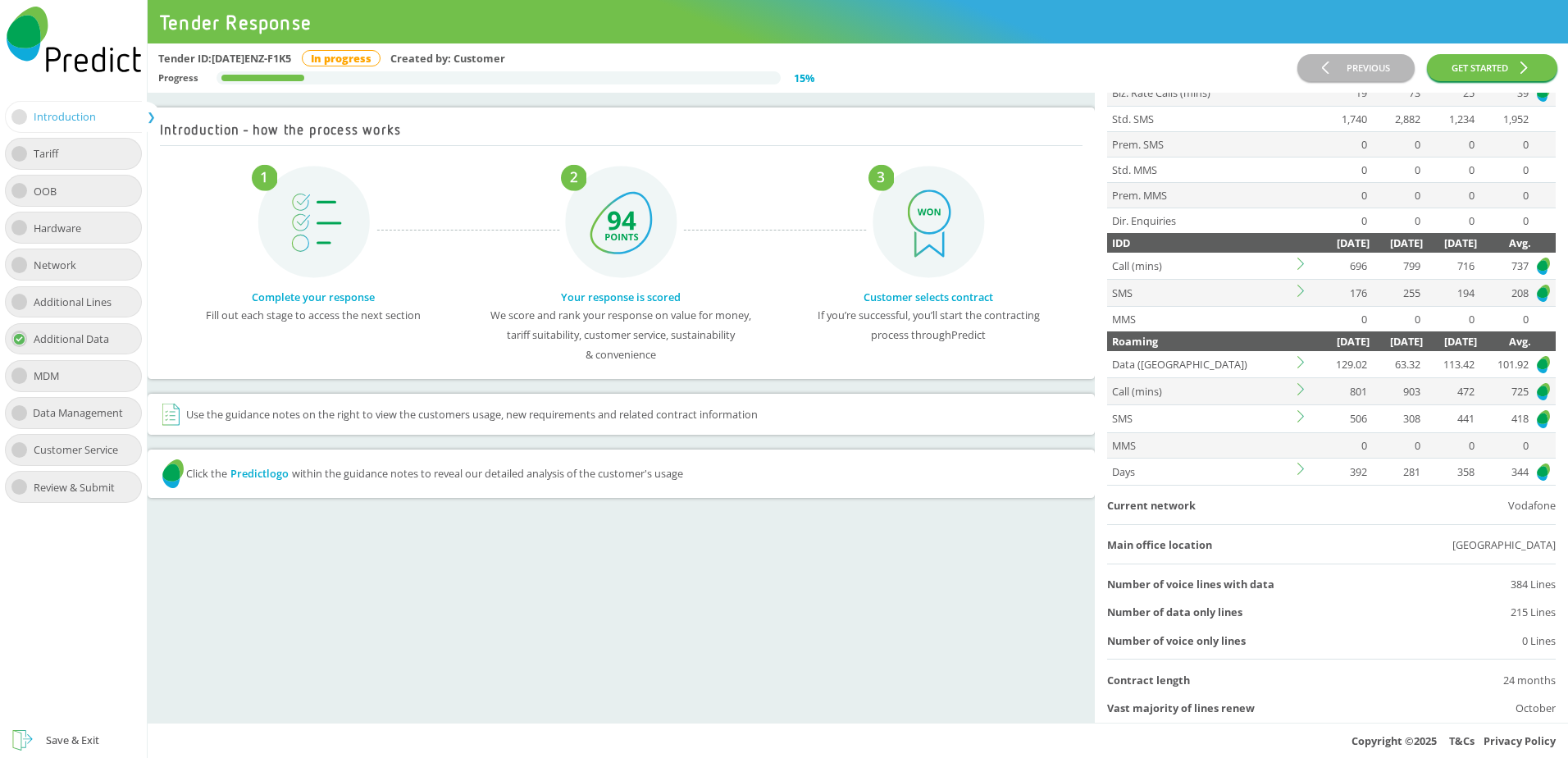
click at [1303, 388] on icon at bounding box center [1304, 389] width 13 height 13
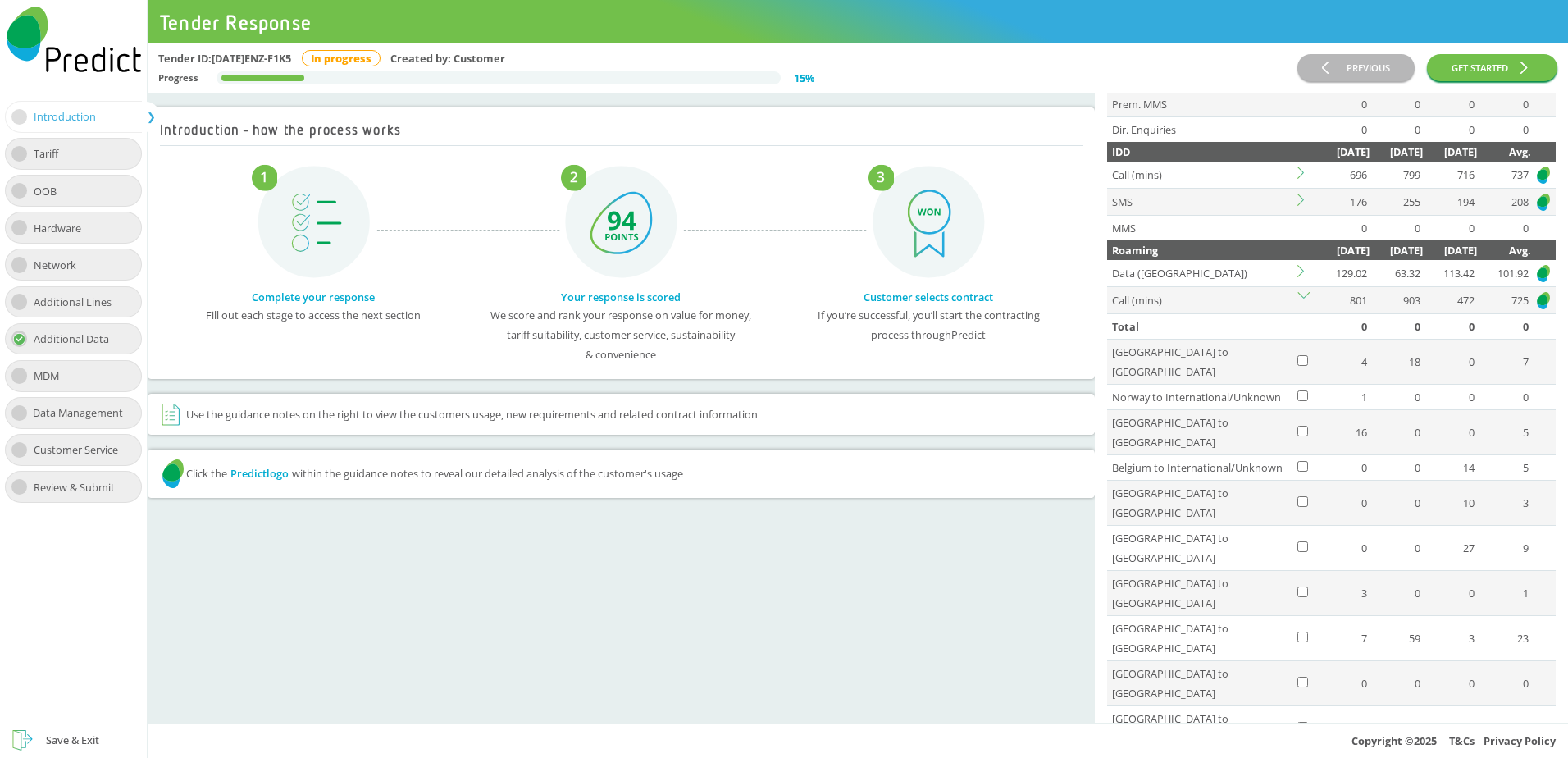
scroll to position [363, 0]
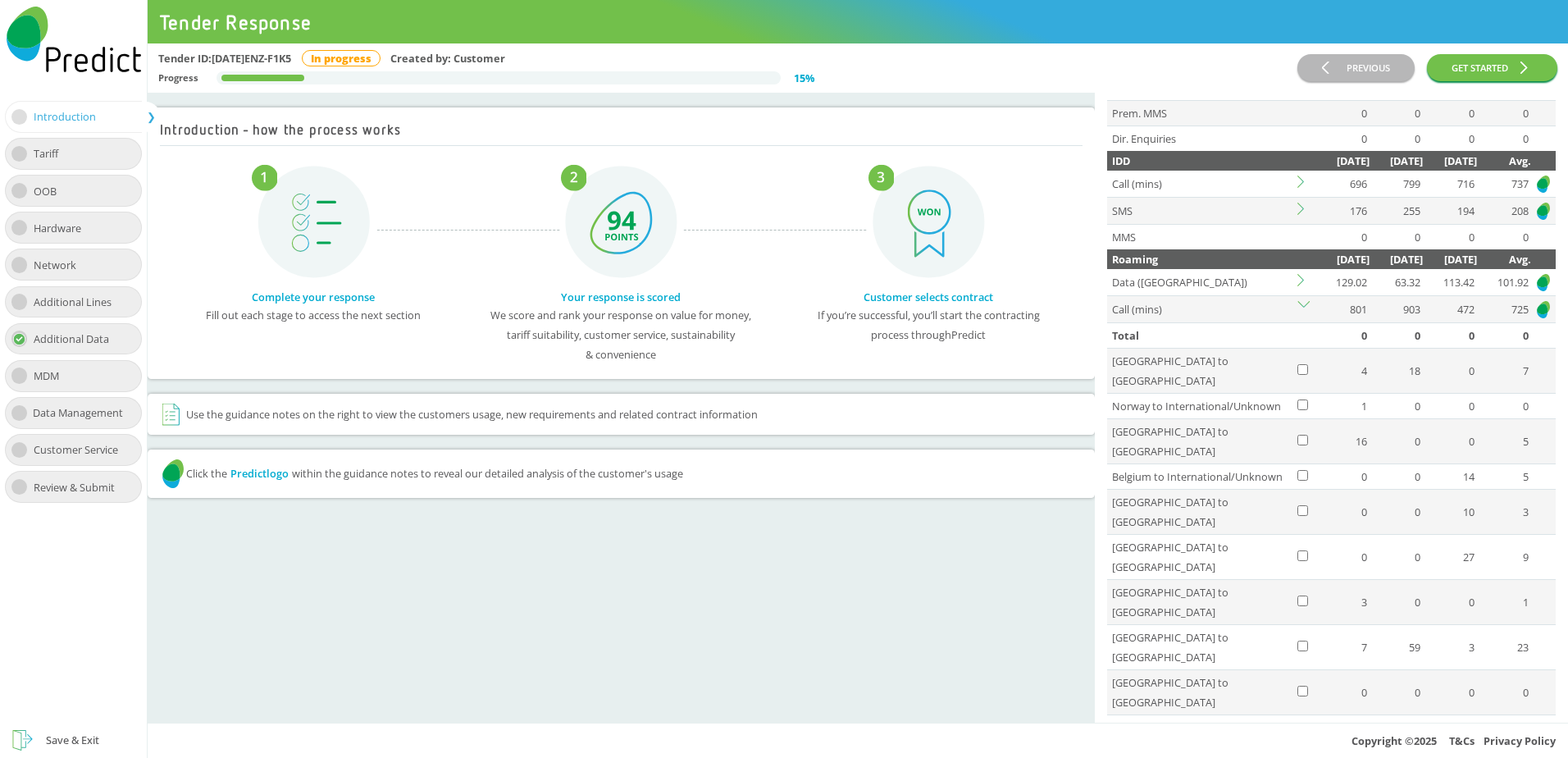
click at [1115, 333] on td "Total" at bounding box center [1201, 336] width 188 height 25
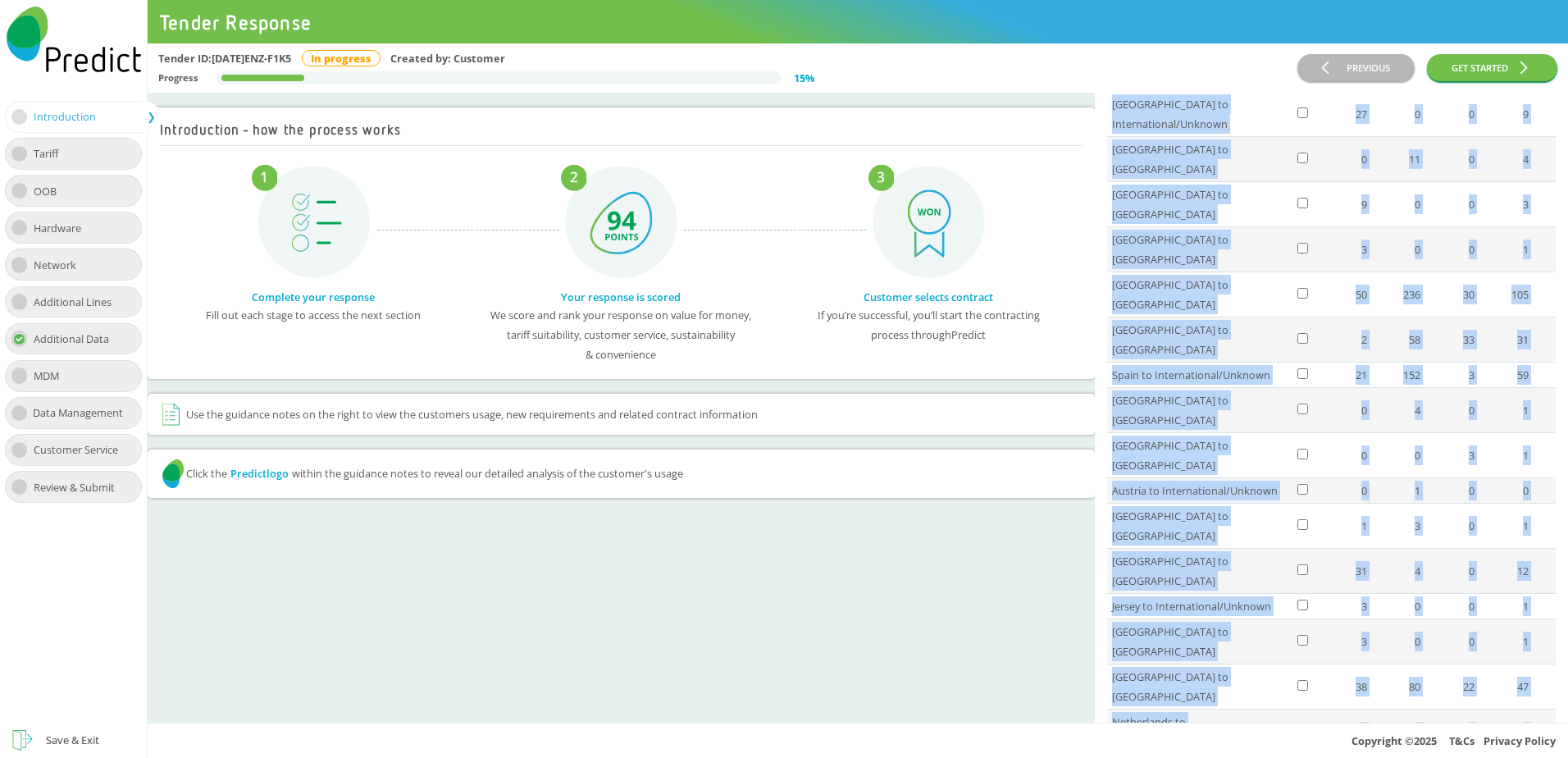
scroll to position [2094, 0]
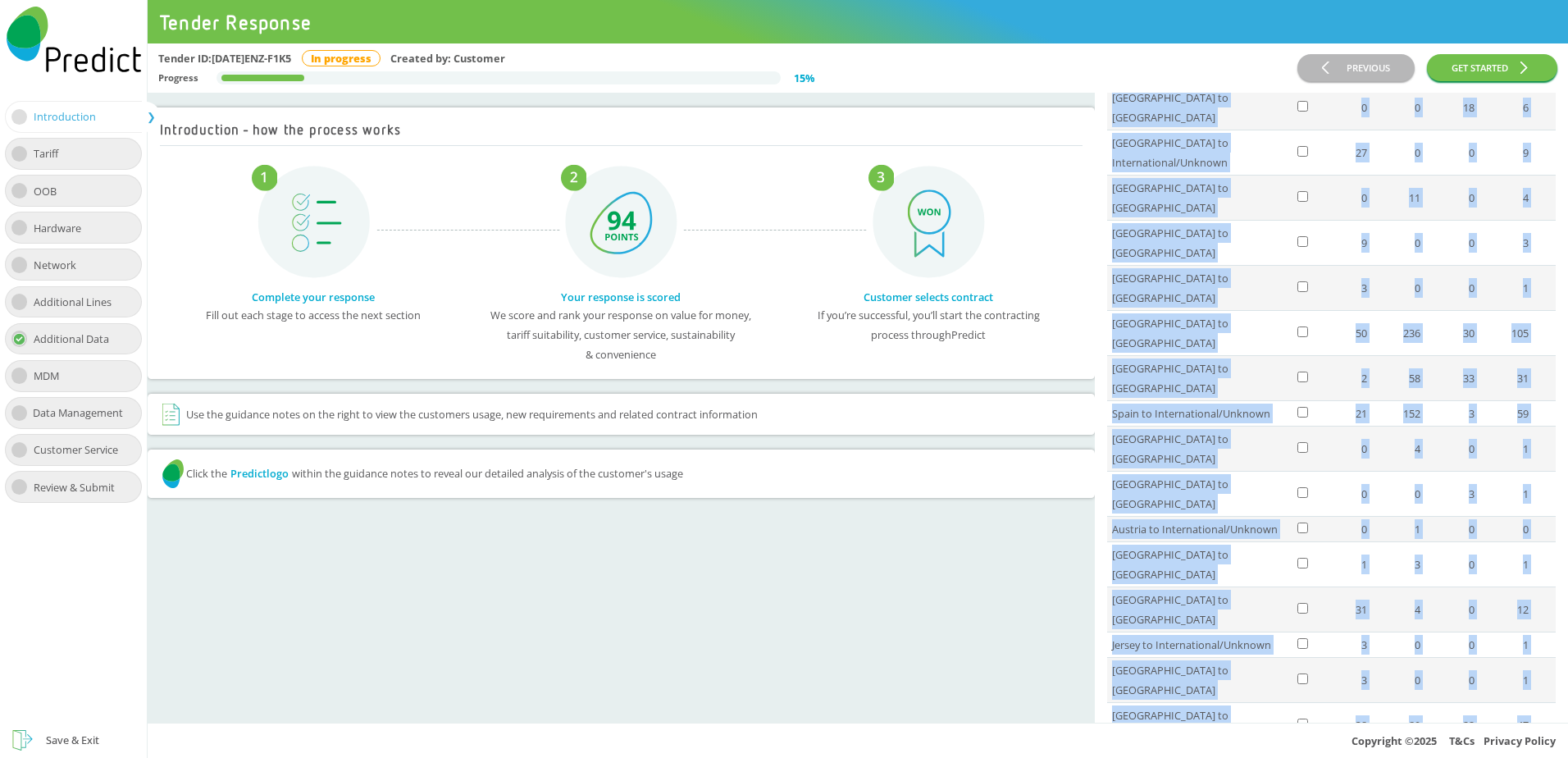
drag, startPoint x: 1114, startPoint y: 305, endPoint x: 1527, endPoint y: 287, distance: 413.4
copy tbody "Call (mins) [PHONE_NUMBER] Total 0 0 0 0 [GEOGRAPHIC_DATA] to [GEOGRAPHIC_DATA]…"
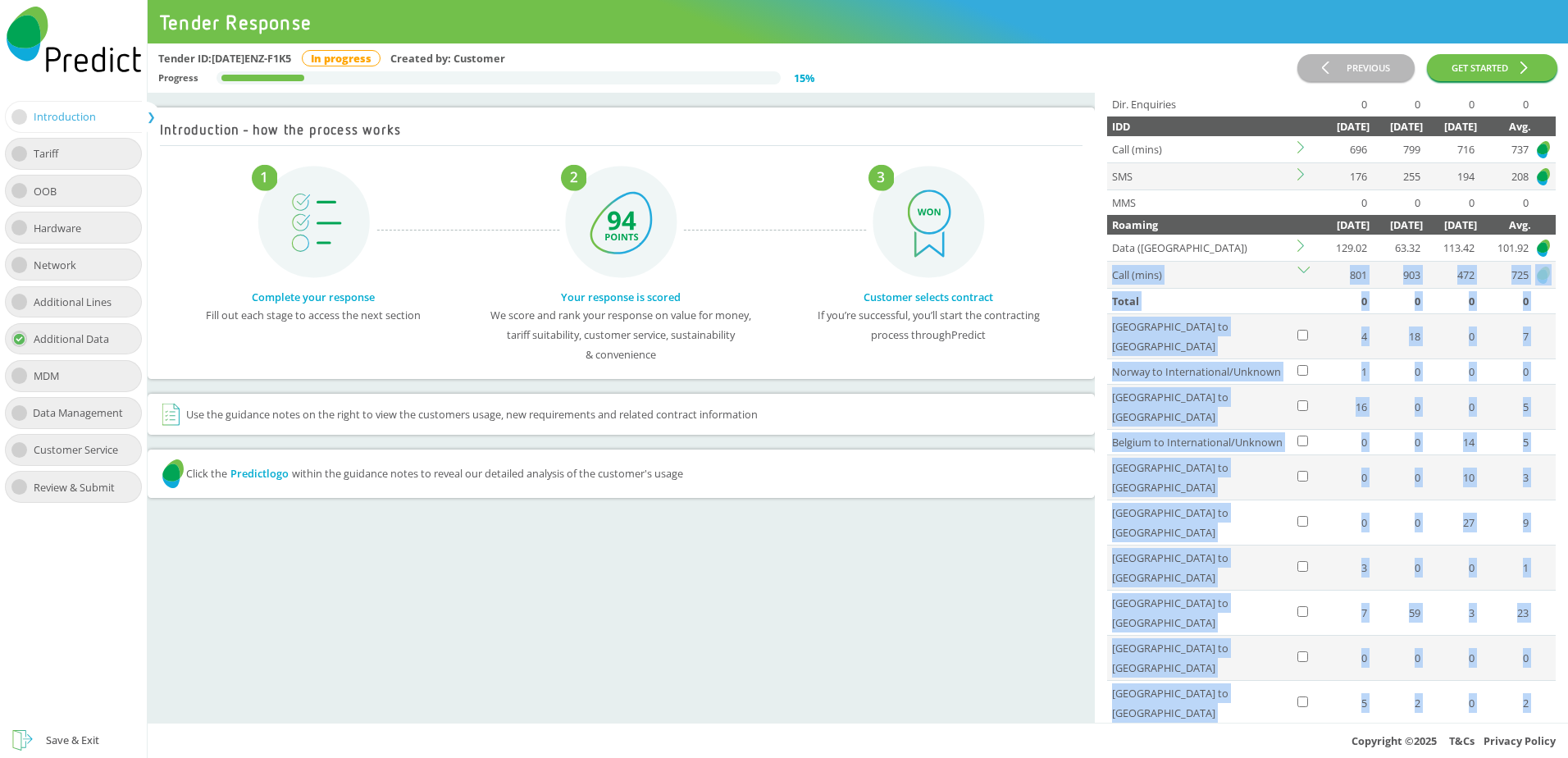
scroll to position [370, 0]
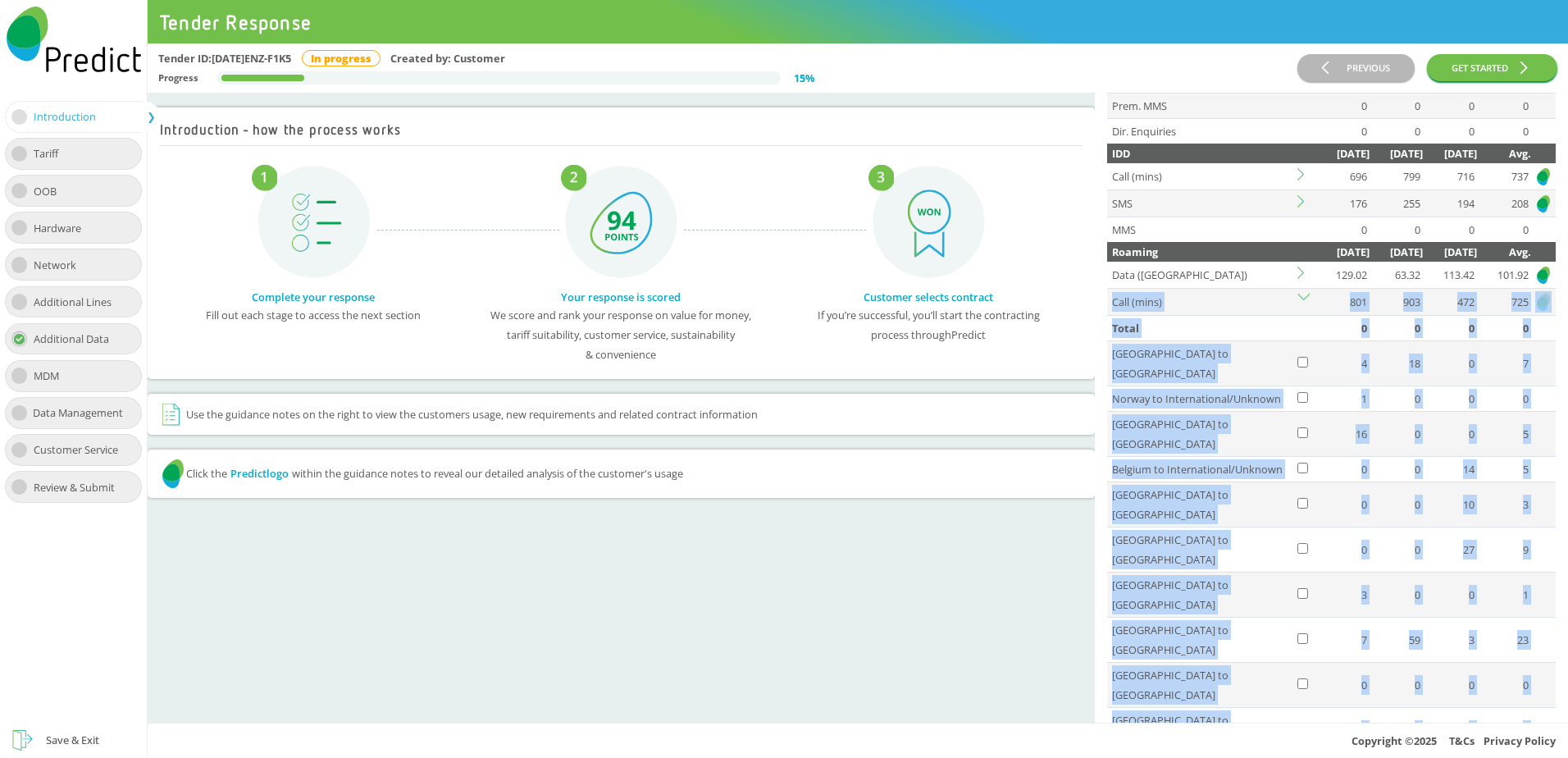
click at [1304, 294] on icon at bounding box center [1304, 300] width 13 height 13
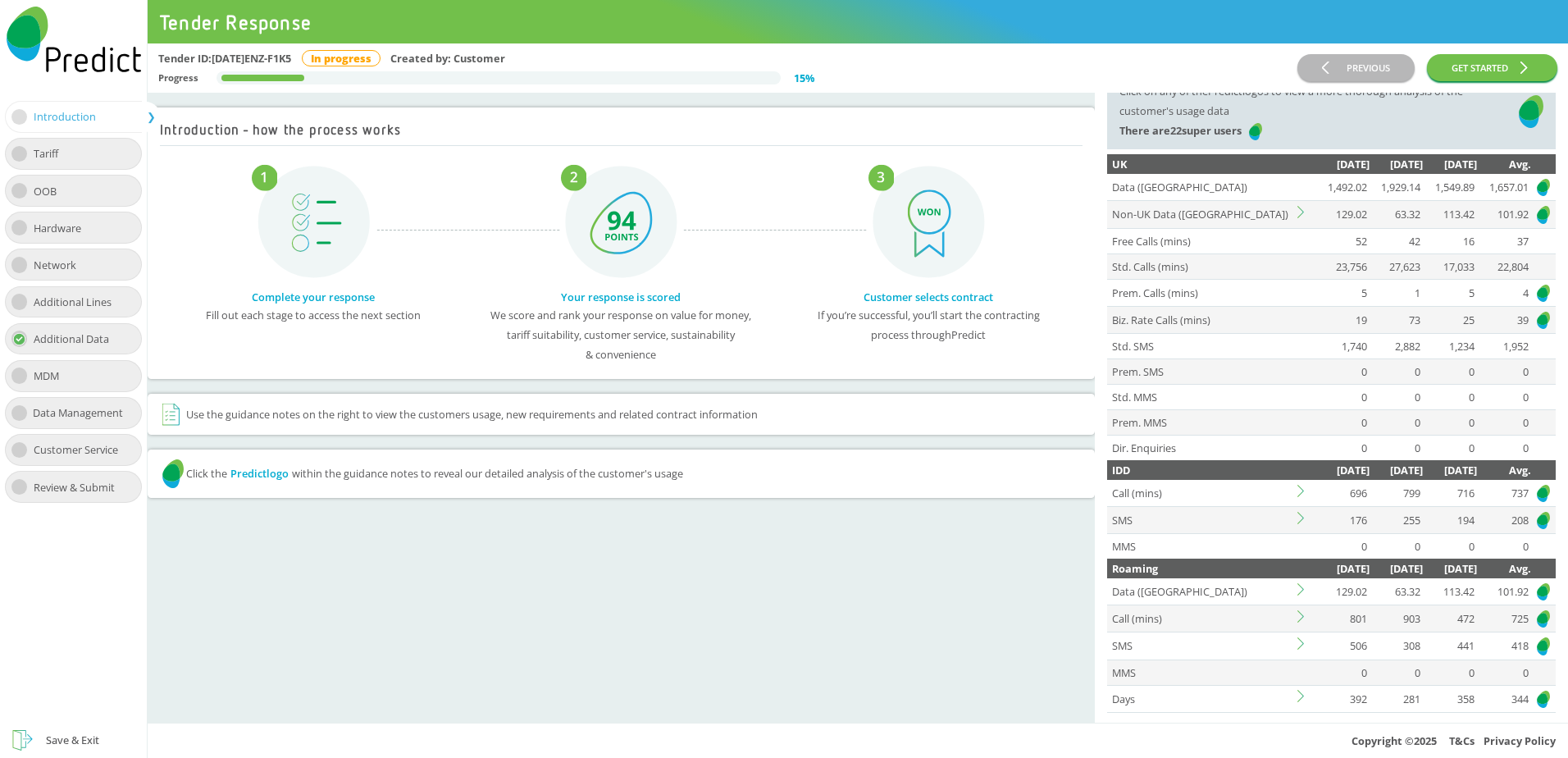
scroll to position [82, 0]
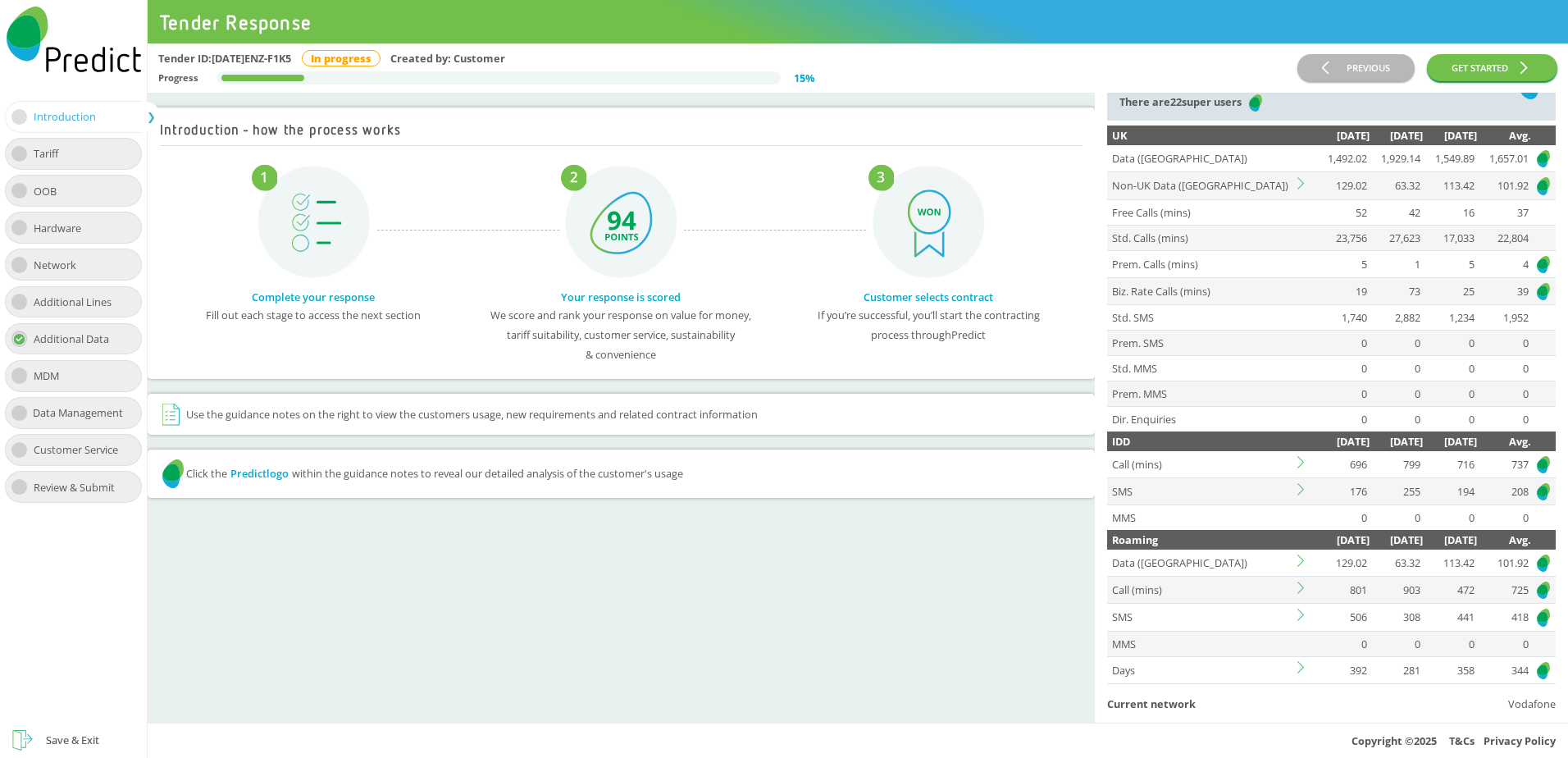
click at [1303, 183] on icon at bounding box center [1301, 183] width 7 height 13
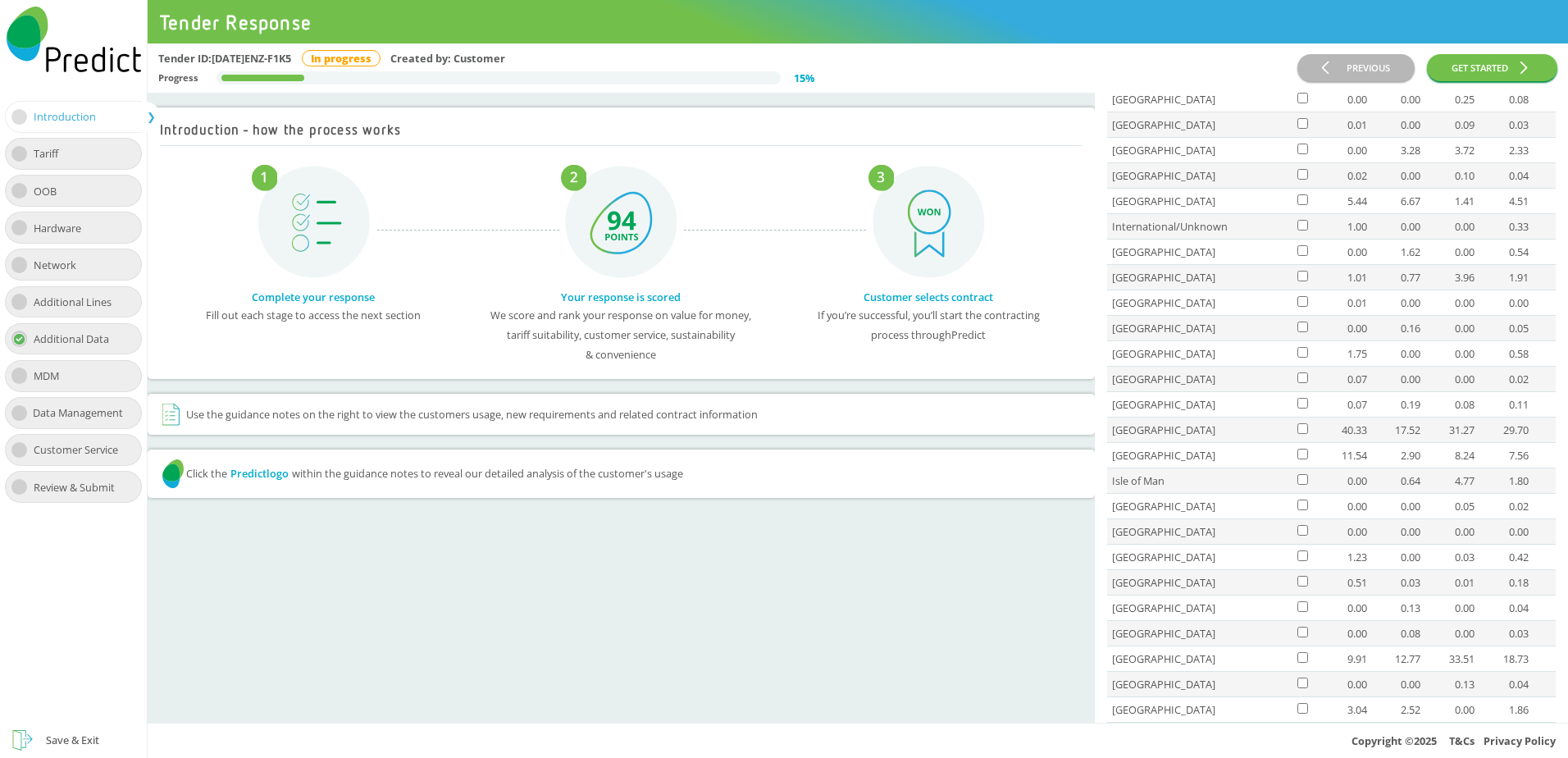
scroll to position [0, 0]
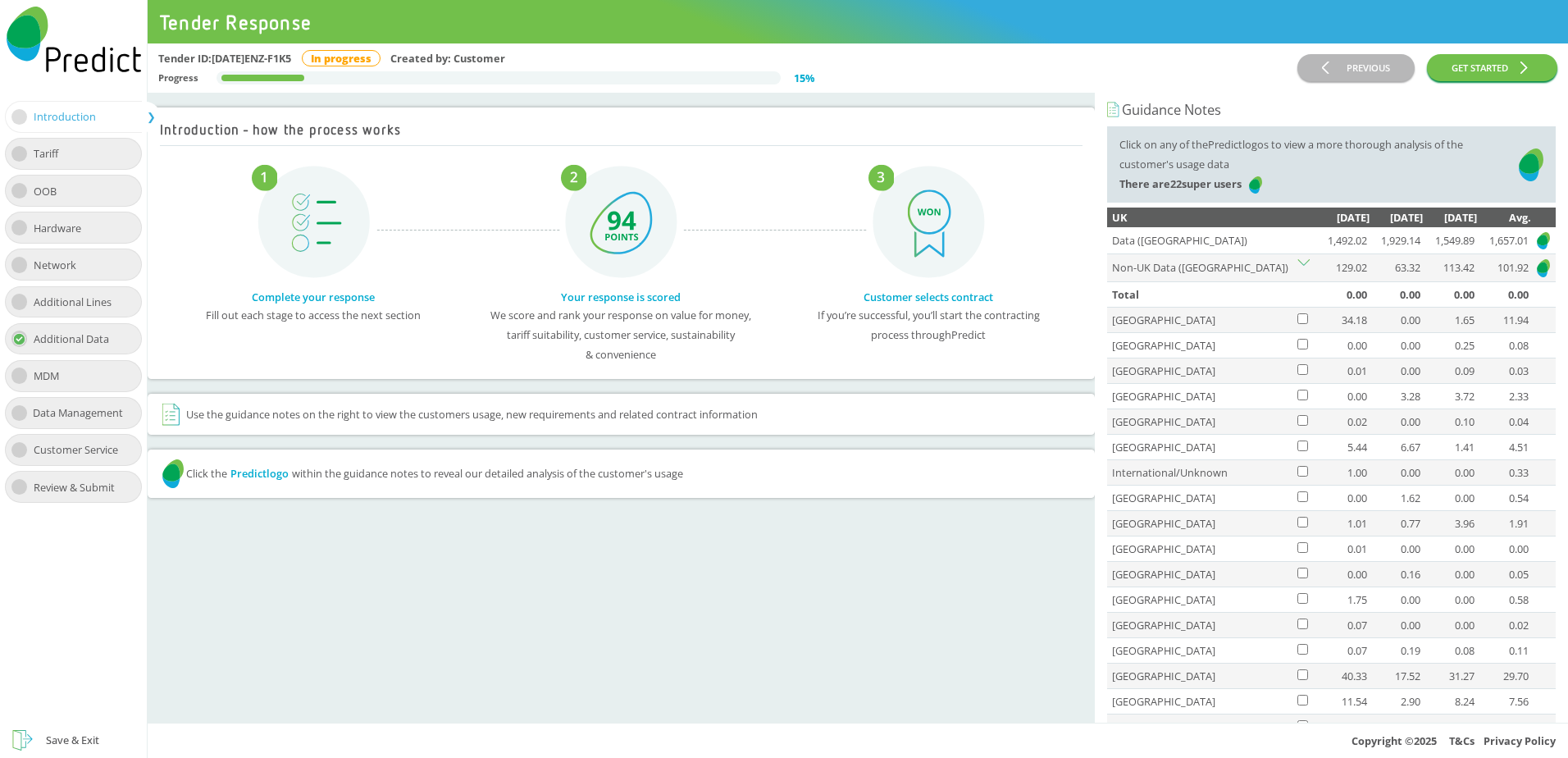
click at [1307, 262] on icon at bounding box center [1304, 263] width 13 height 7
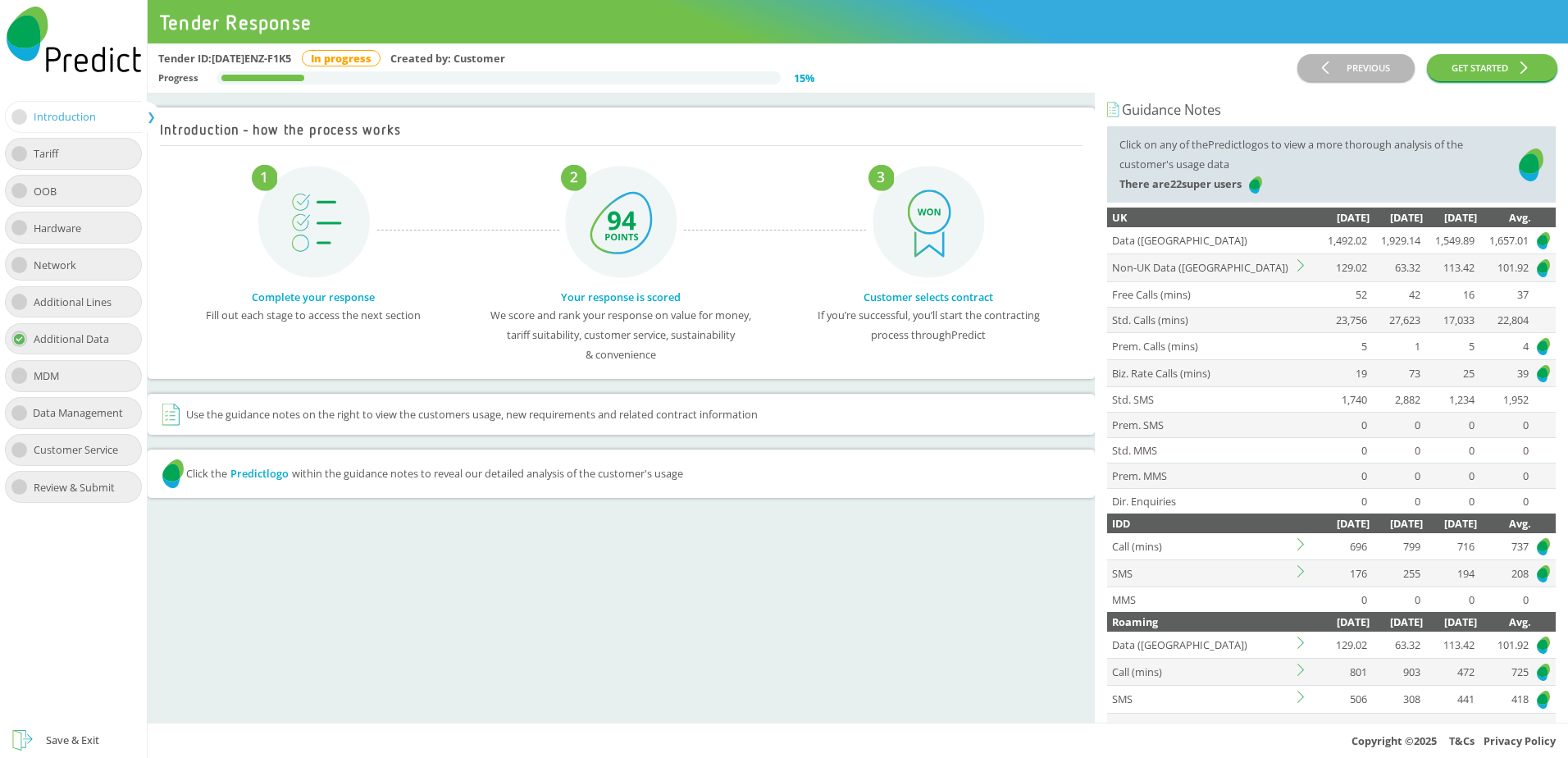
click at [1535, 237] on img at bounding box center [1544, 241] width 17 height 20
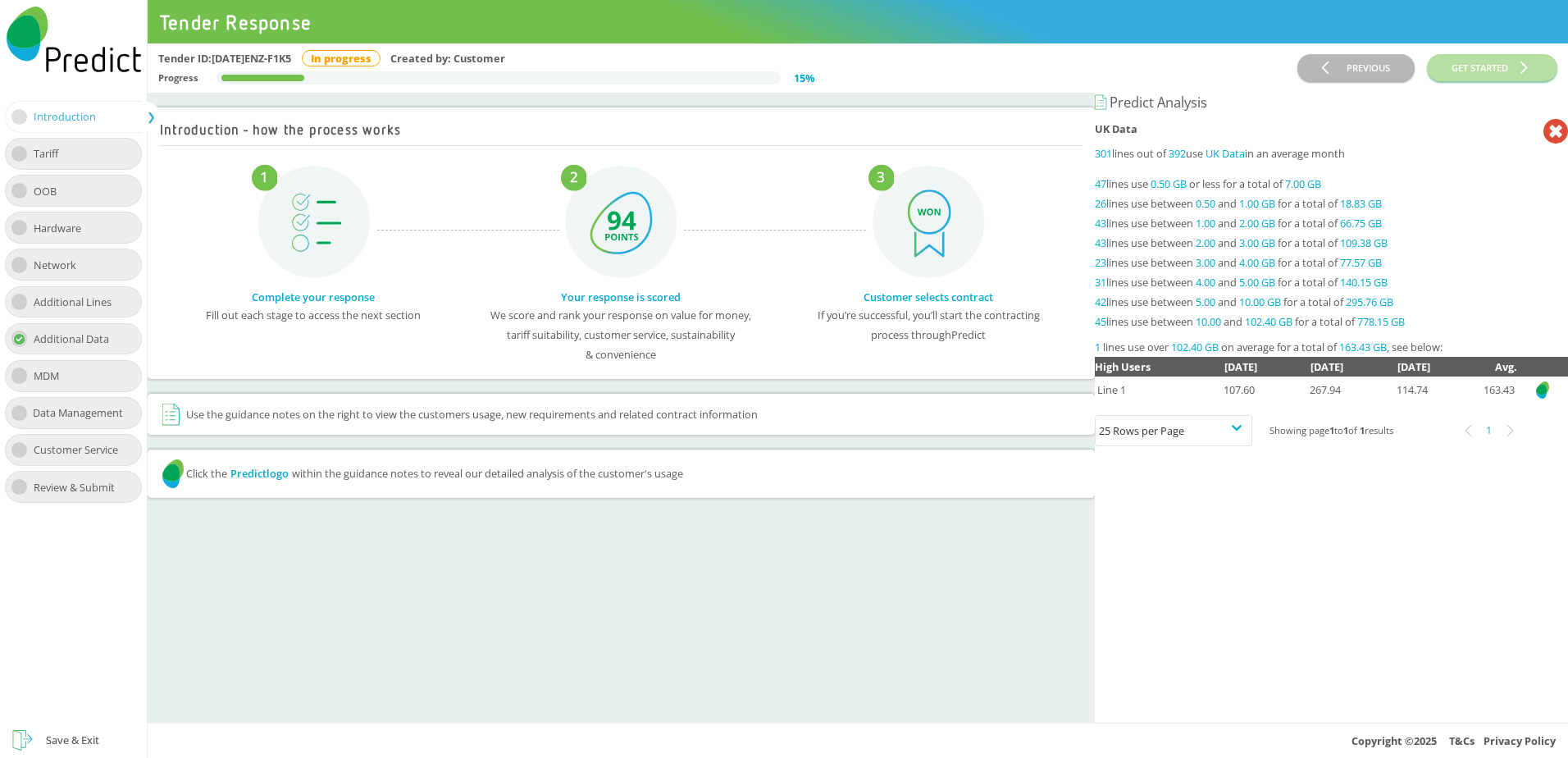
click at [1537, 399] on img at bounding box center [1543, 390] width 17 height 20
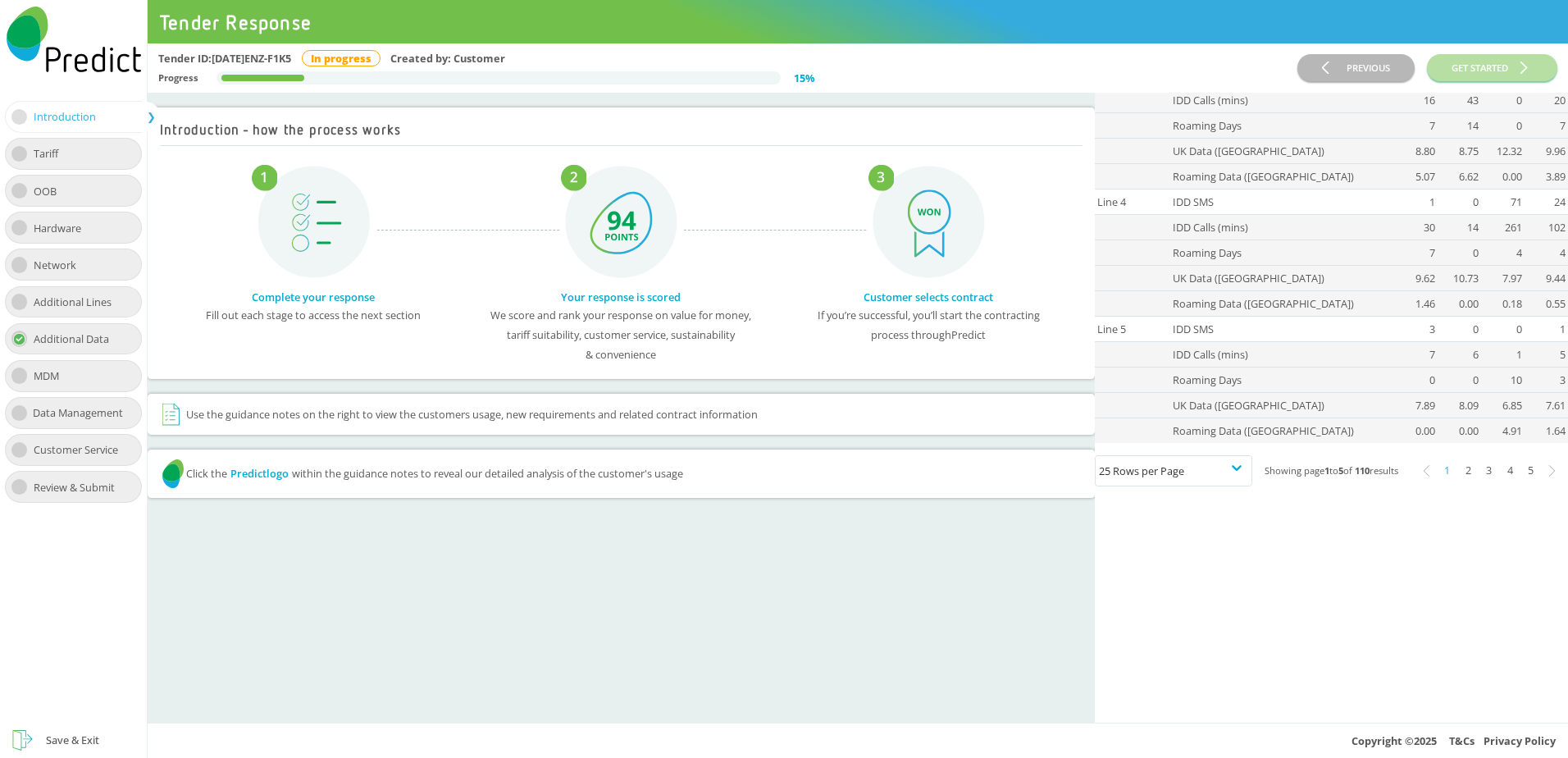
scroll to position [410, 0]
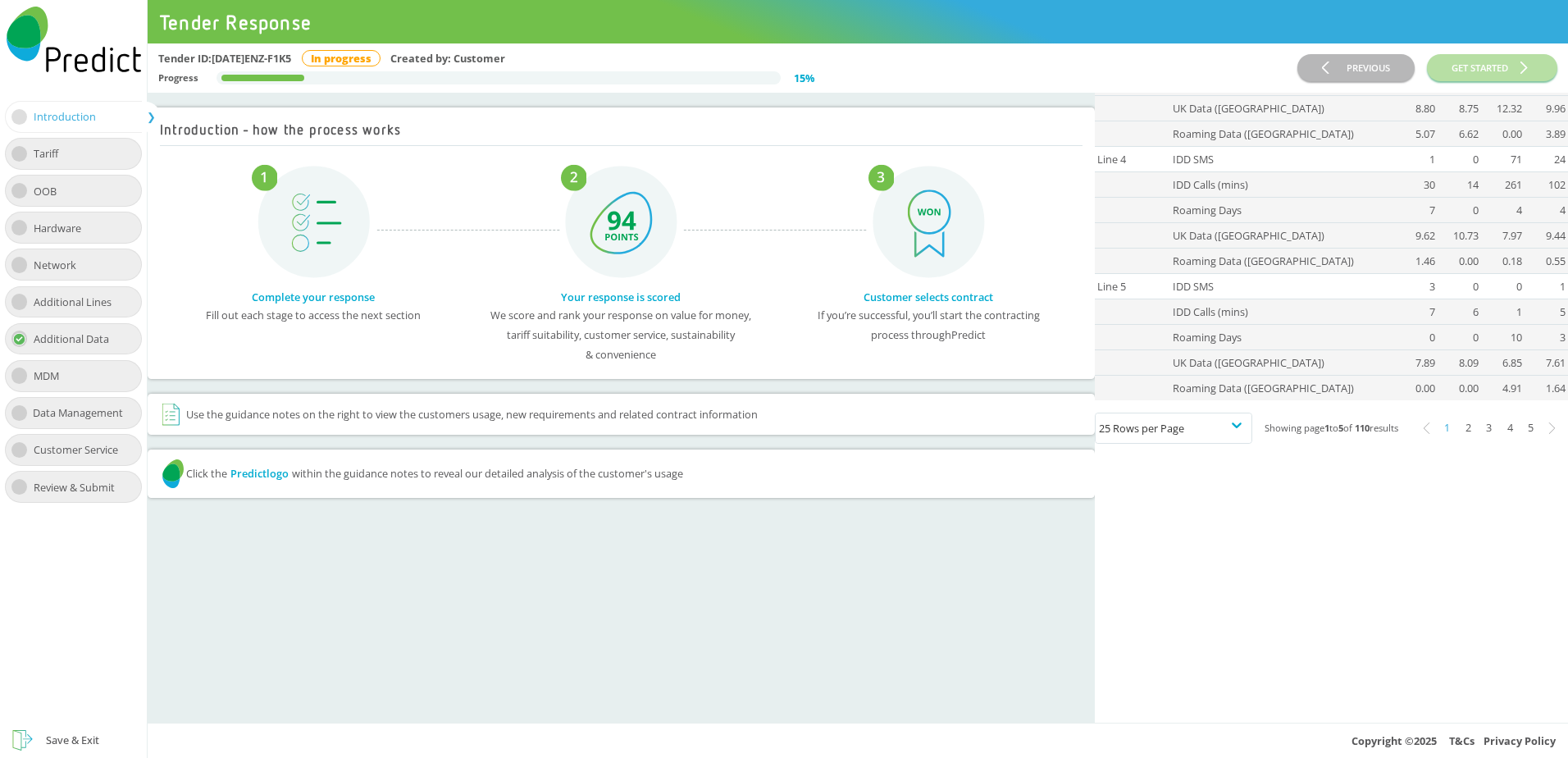
click at [1465, 437] on div "2" at bounding box center [1468, 428] width 21 height 21
click at [1481, 437] on div "3" at bounding box center [1489, 428] width 21 height 21
click at [1500, 437] on div "4" at bounding box center [1510, 428] width 21 height 21
click at [1525, 435] on div "5" at bounding box center [1530, 428] width 21 height 21
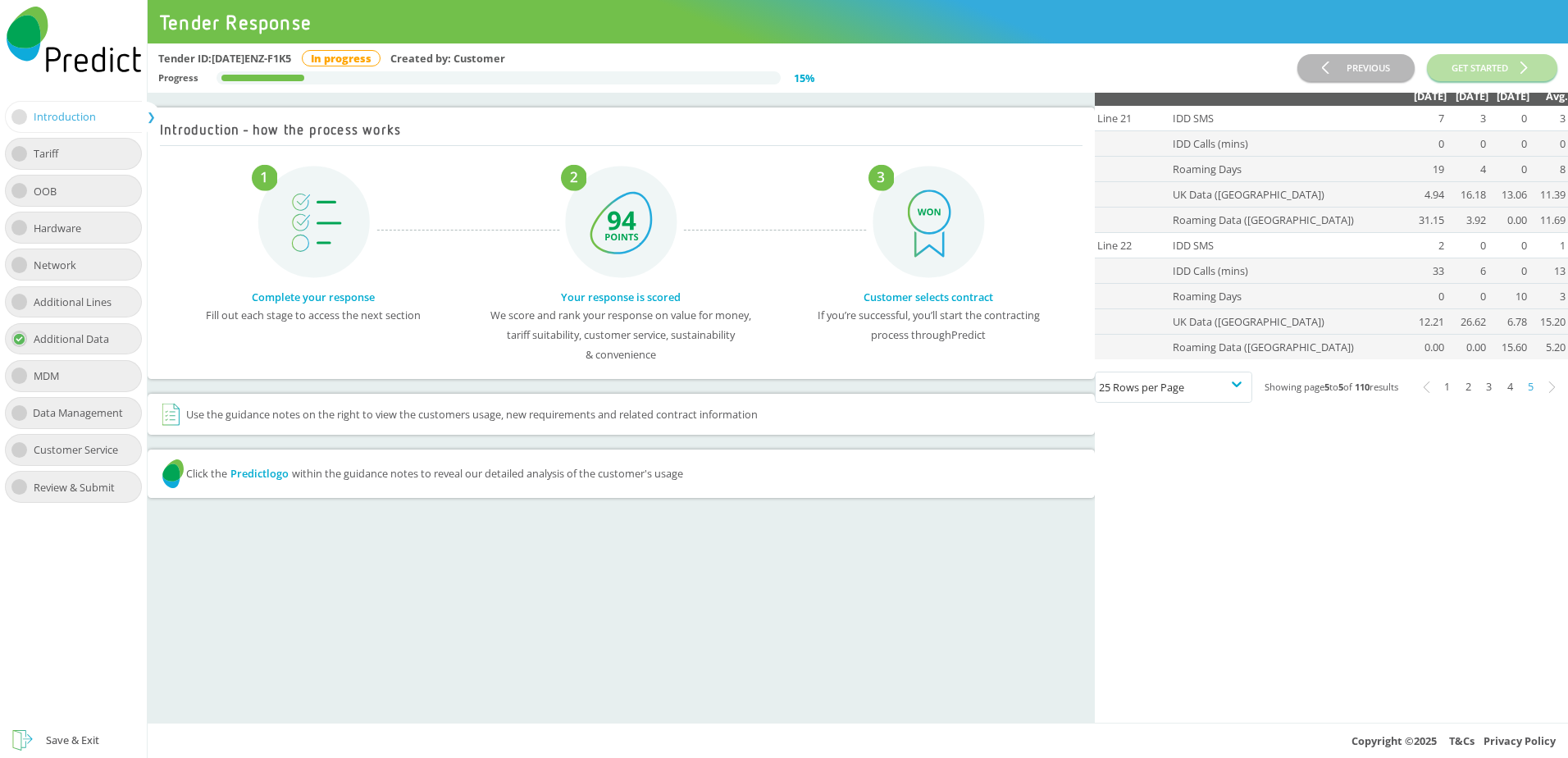
scroll to position [77, 0]
click at [1437, 385] on div "1" at bounding box center [1447, 387] width 21 height 21
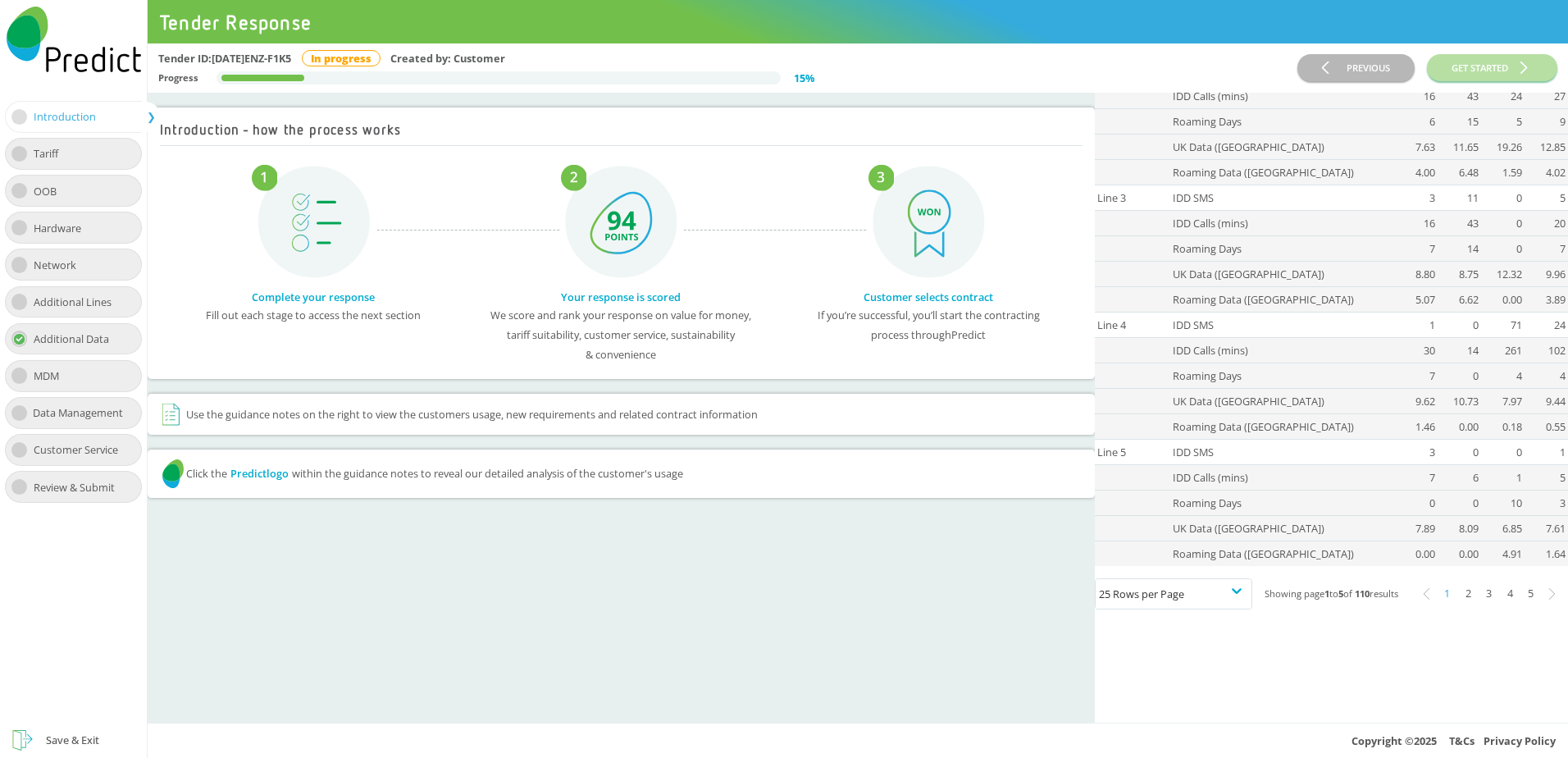
scroll to position [246, 0]
click at [1461, 600] on div "2" at bounding box center [1468, 592] width 21 height 21
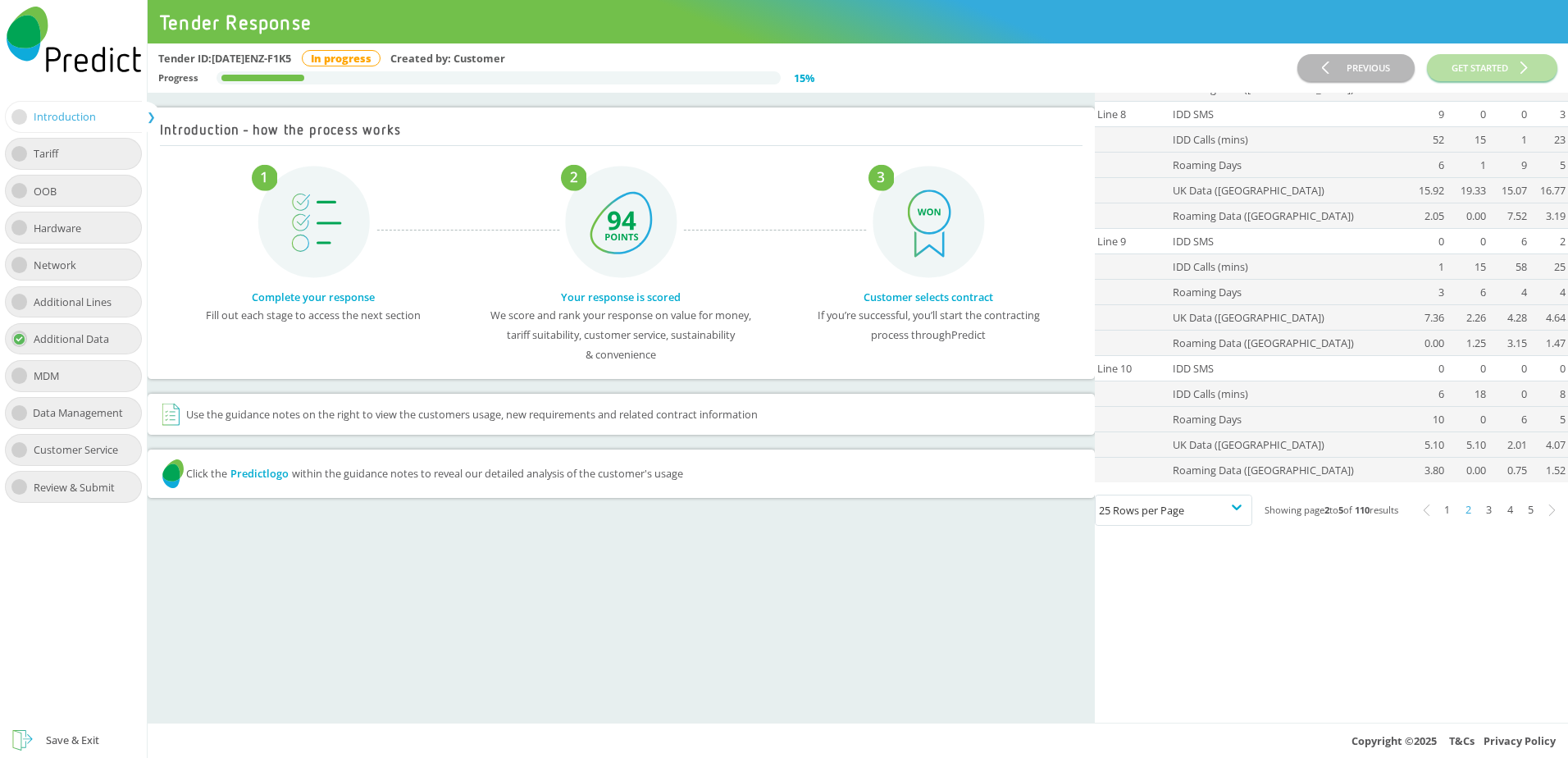
click at [1482, 516] on div "3" at bounding box center [1489, 510] width 21 height 21
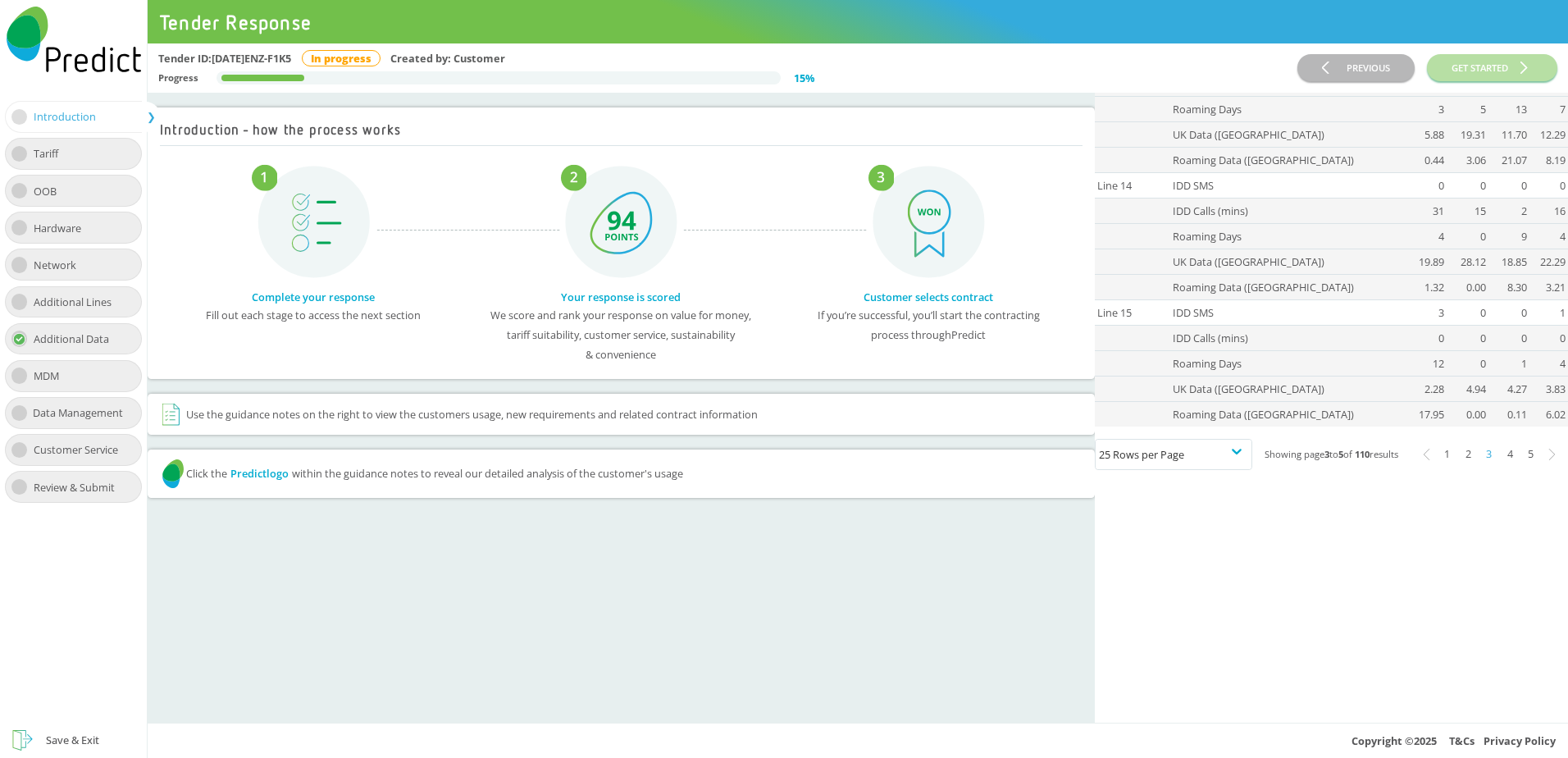
scroll to position [410, 0]
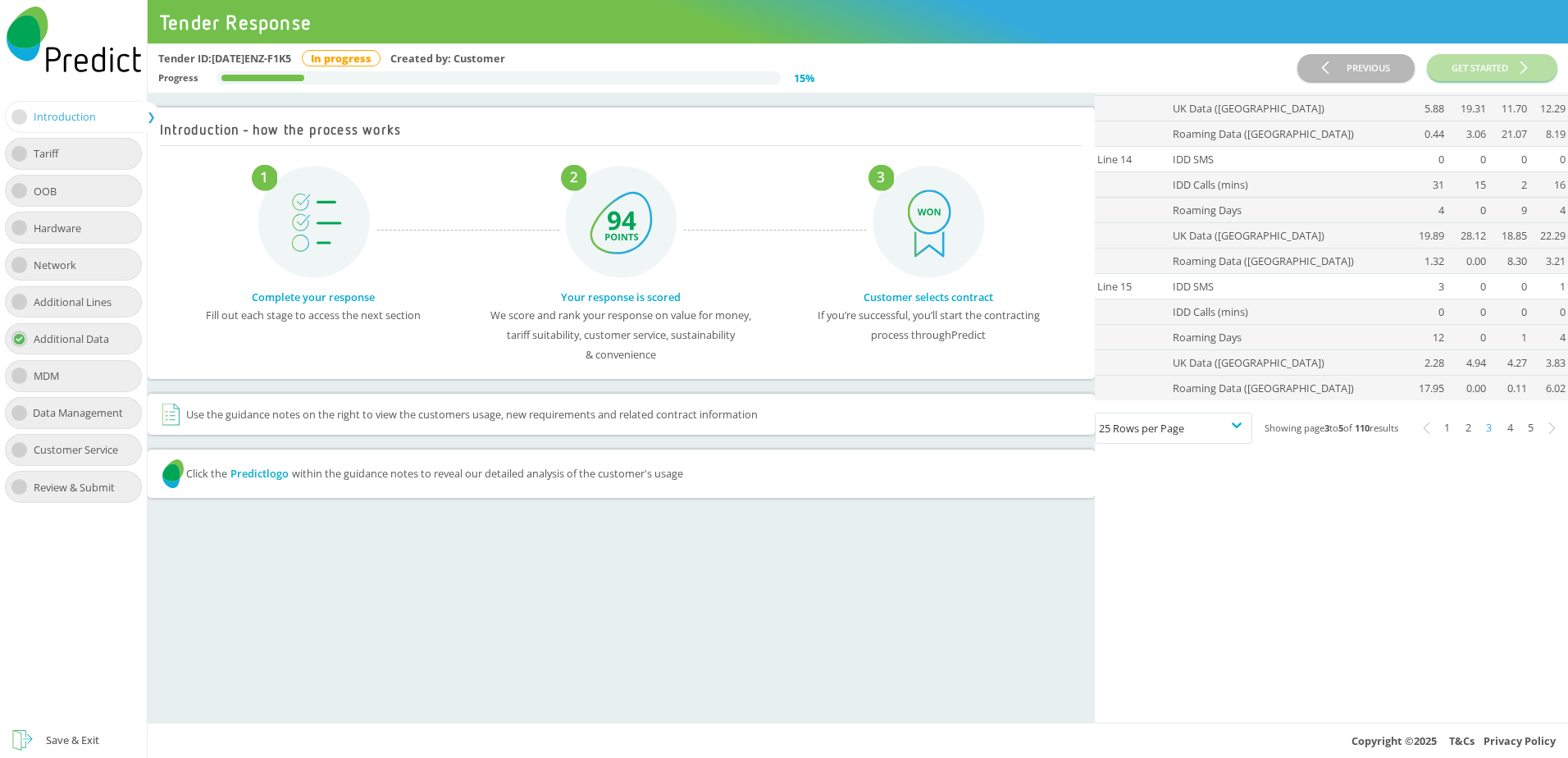
click at [1483, 436] on div "3" at bounding box center [1489, 428] width 21 height 21
click at [1500, 437] on div "4" at bounding box center [1510, 428] width 21 height 21
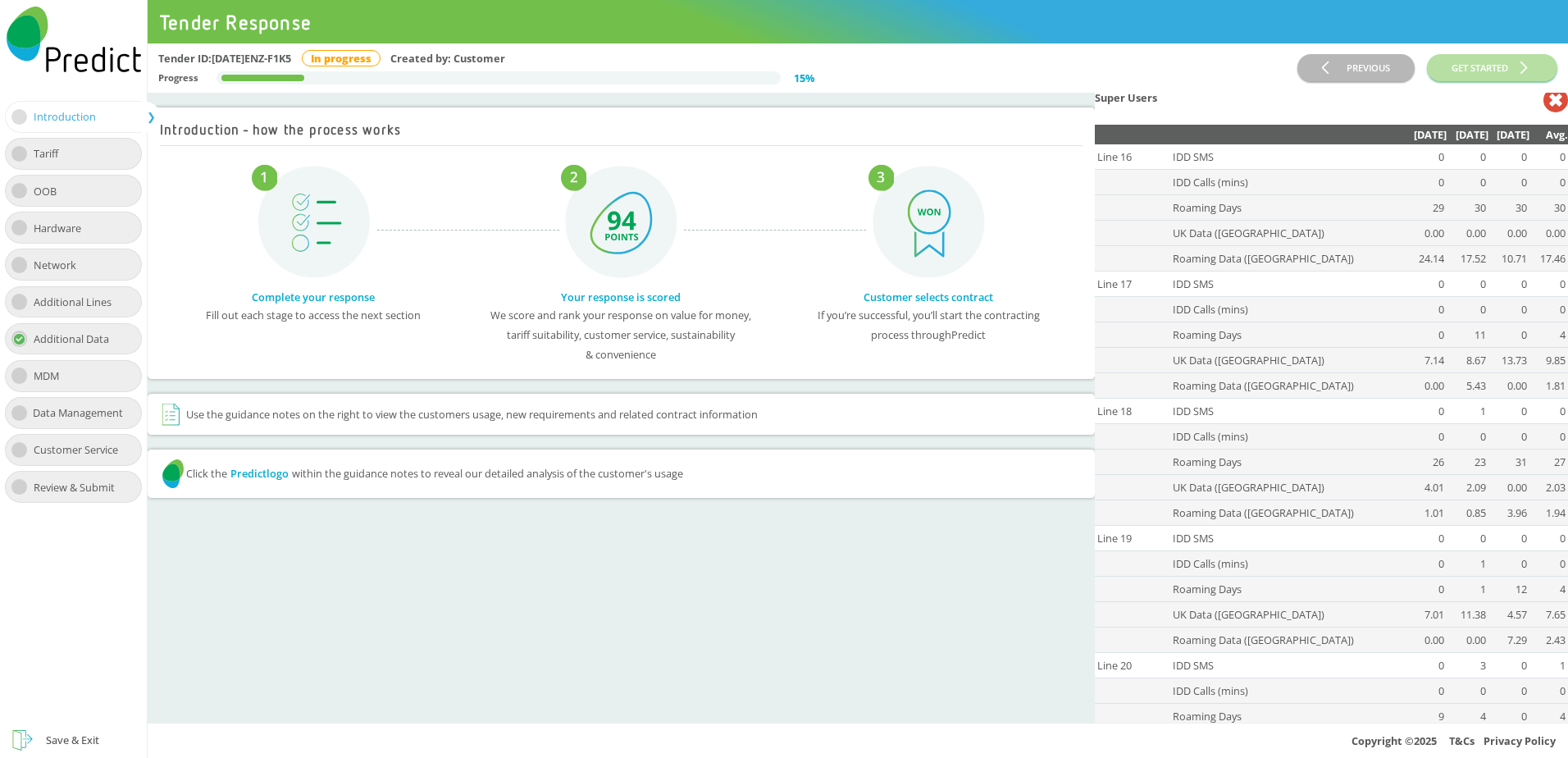
scroll to position [0, 0]
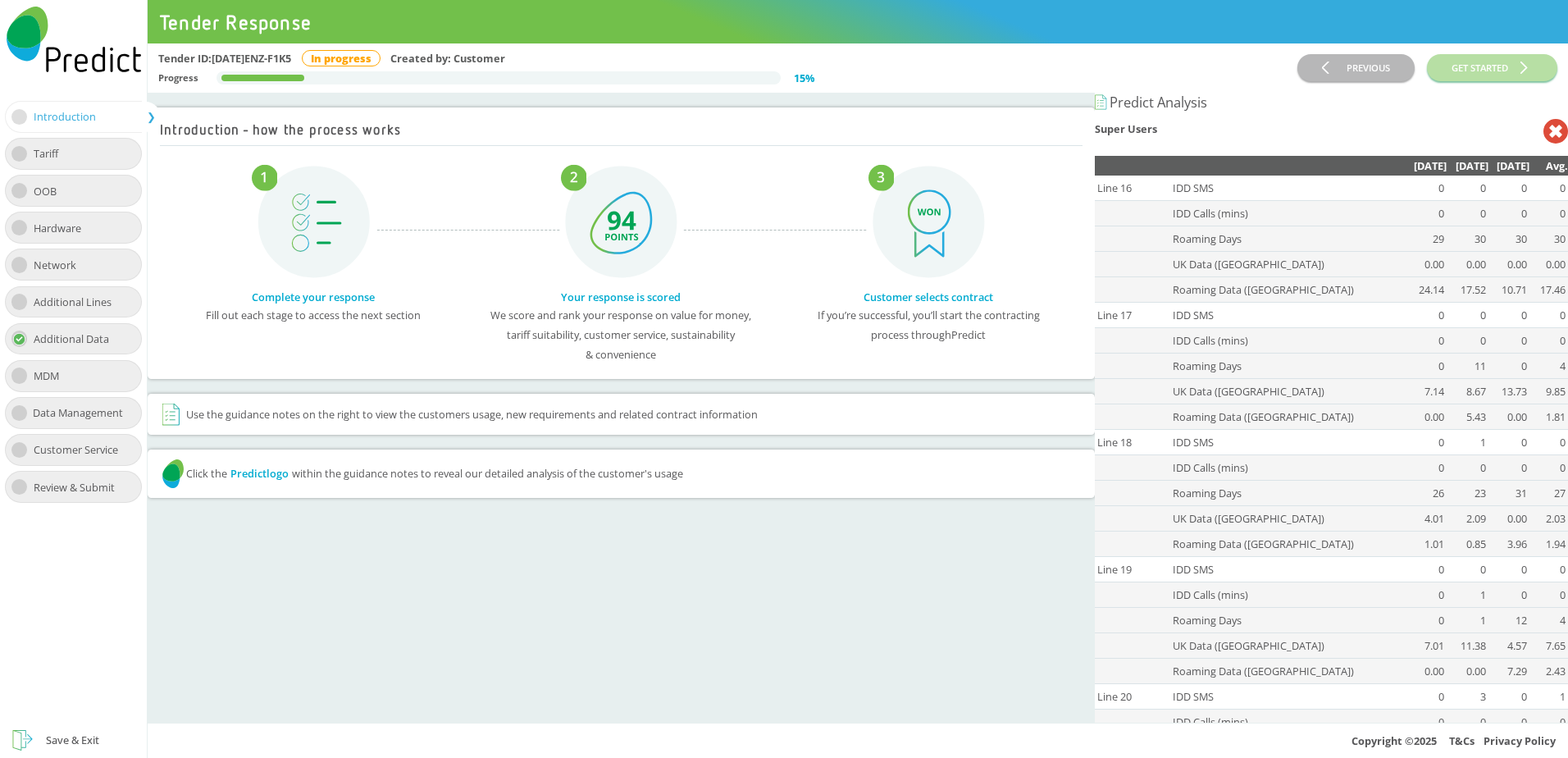
click at [1546, 137] on icon at bounding box center [1555, 131] width 24 height 24
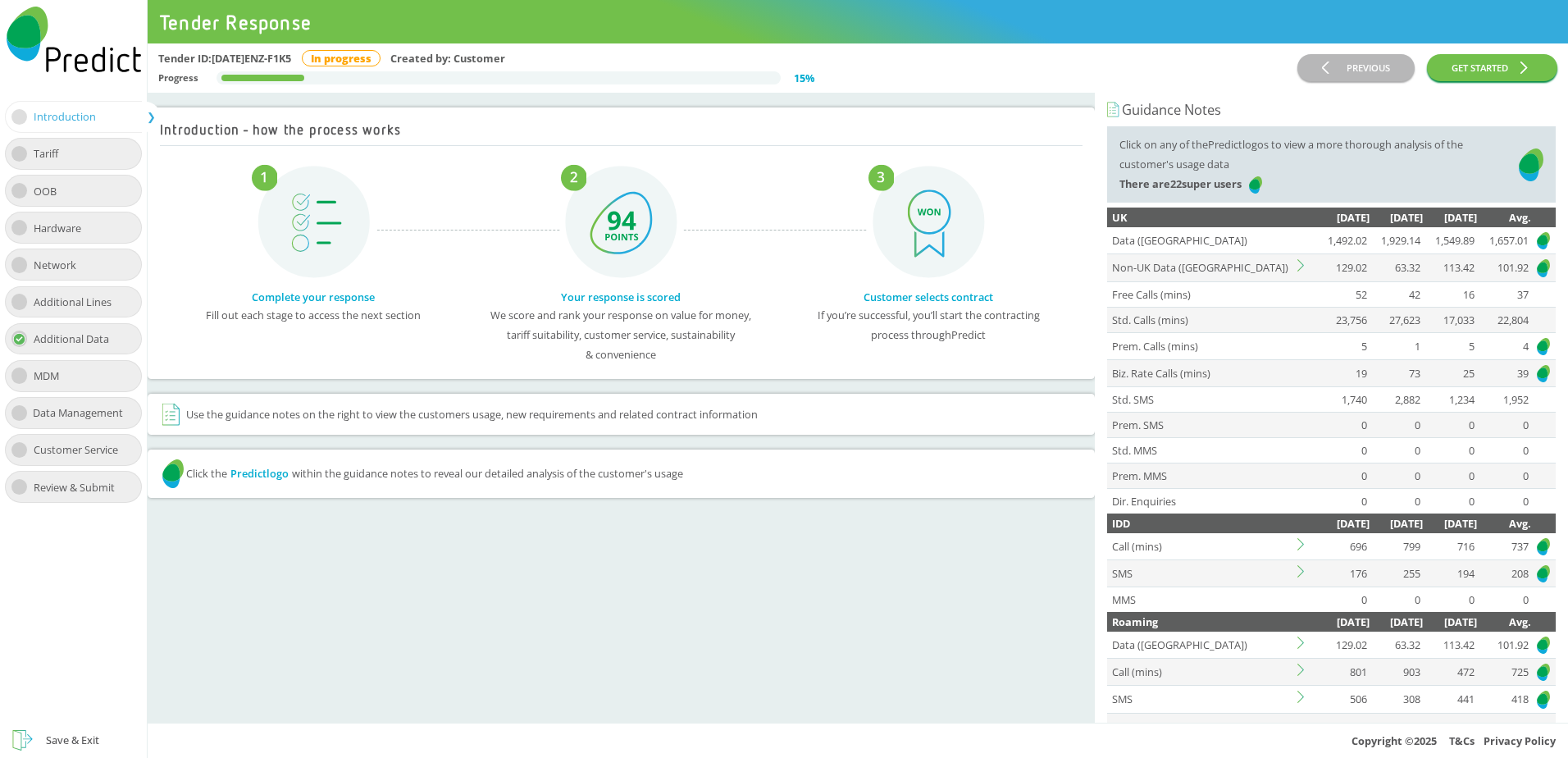
click at [1261, 182] on img at bounding box center [1256, 185] width 17 height 20
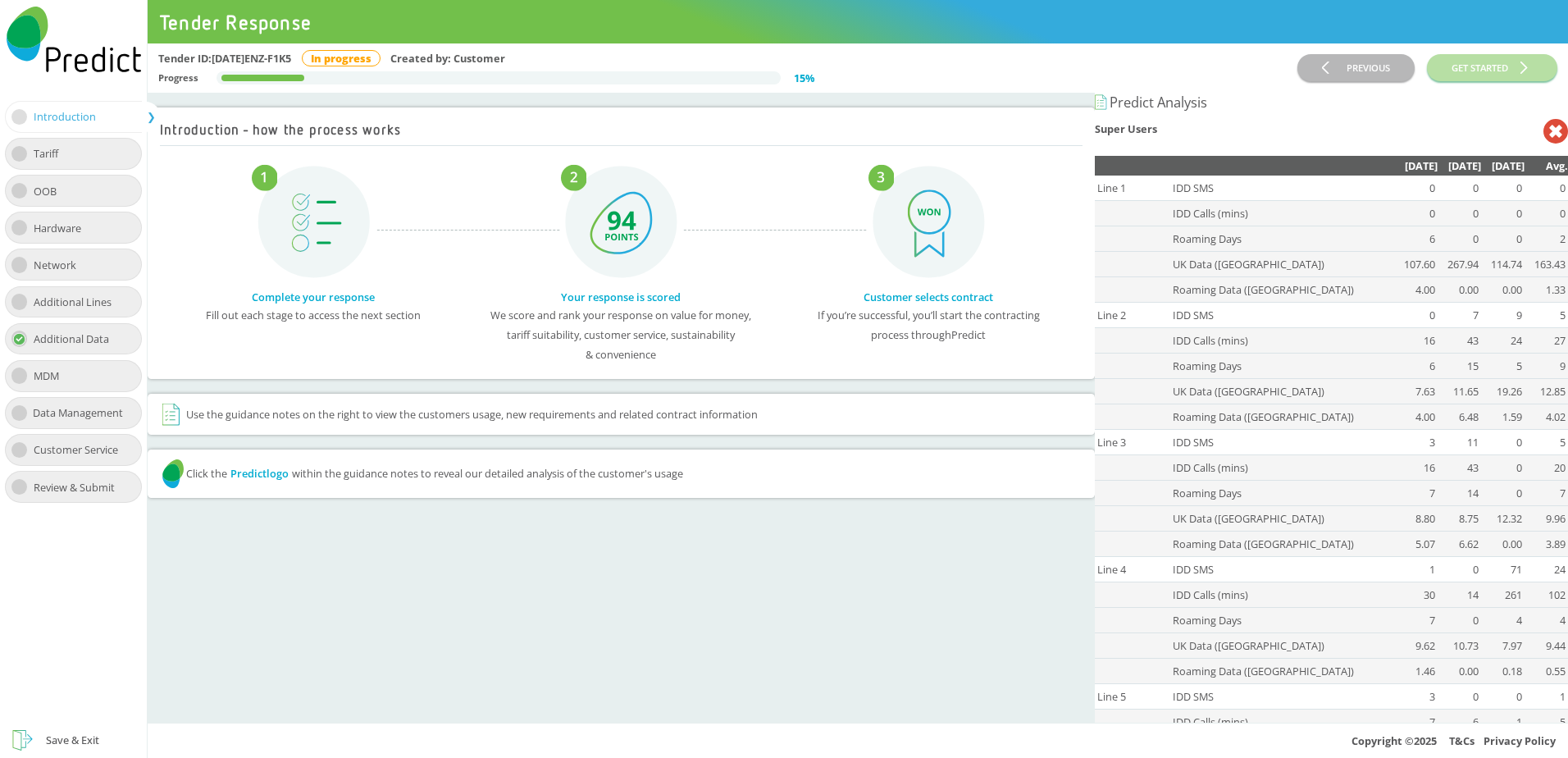
click at [1544, 132] on icon at bounding box center [1555, 131] width 24 height 24
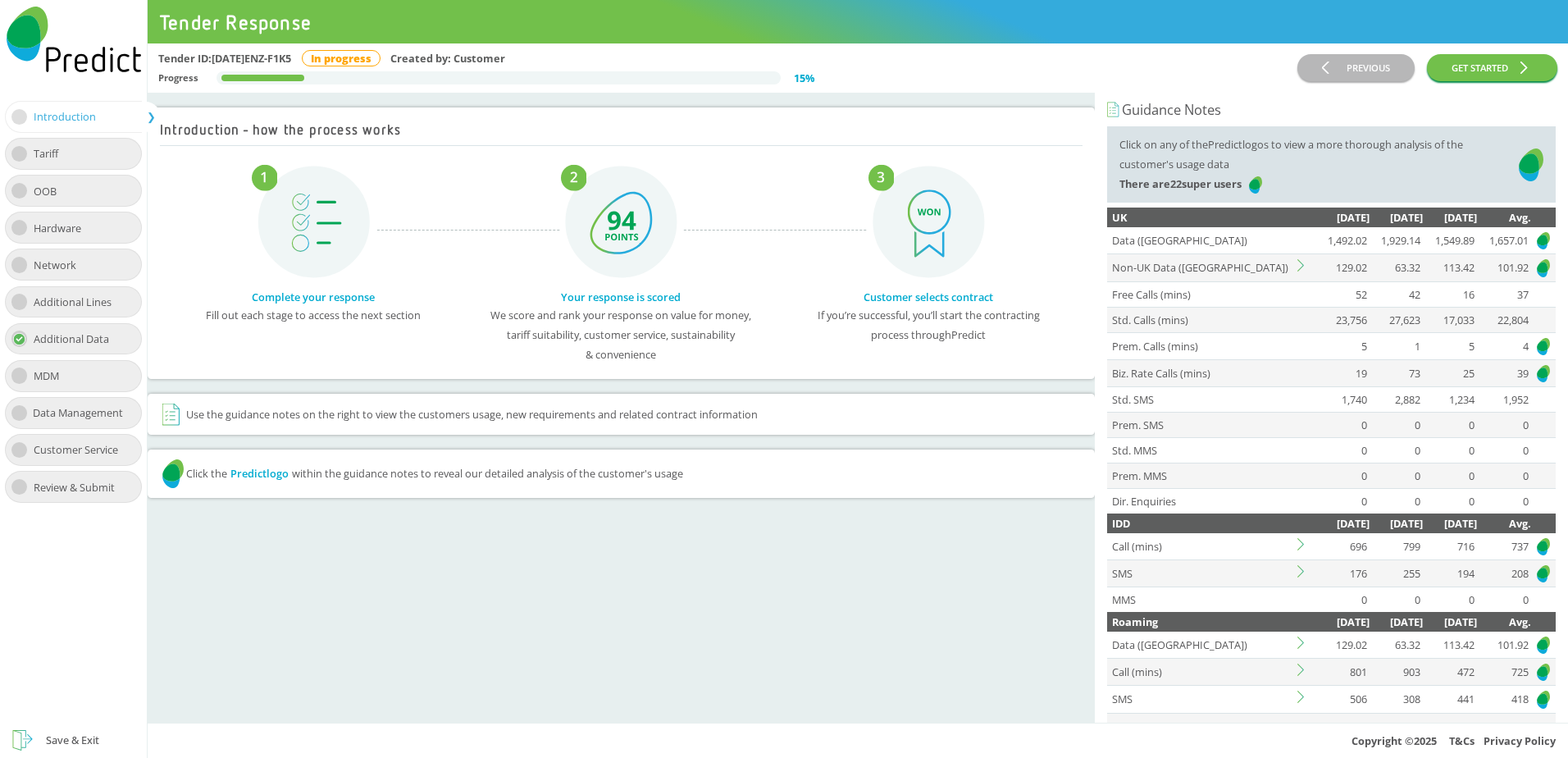
click at [1416, 238] on td "1,929.14" at bounding box center [1397, 241] width 55 height 27
click at [1263, 186] on img at bounding box center [1256, 185] width 17 height 20
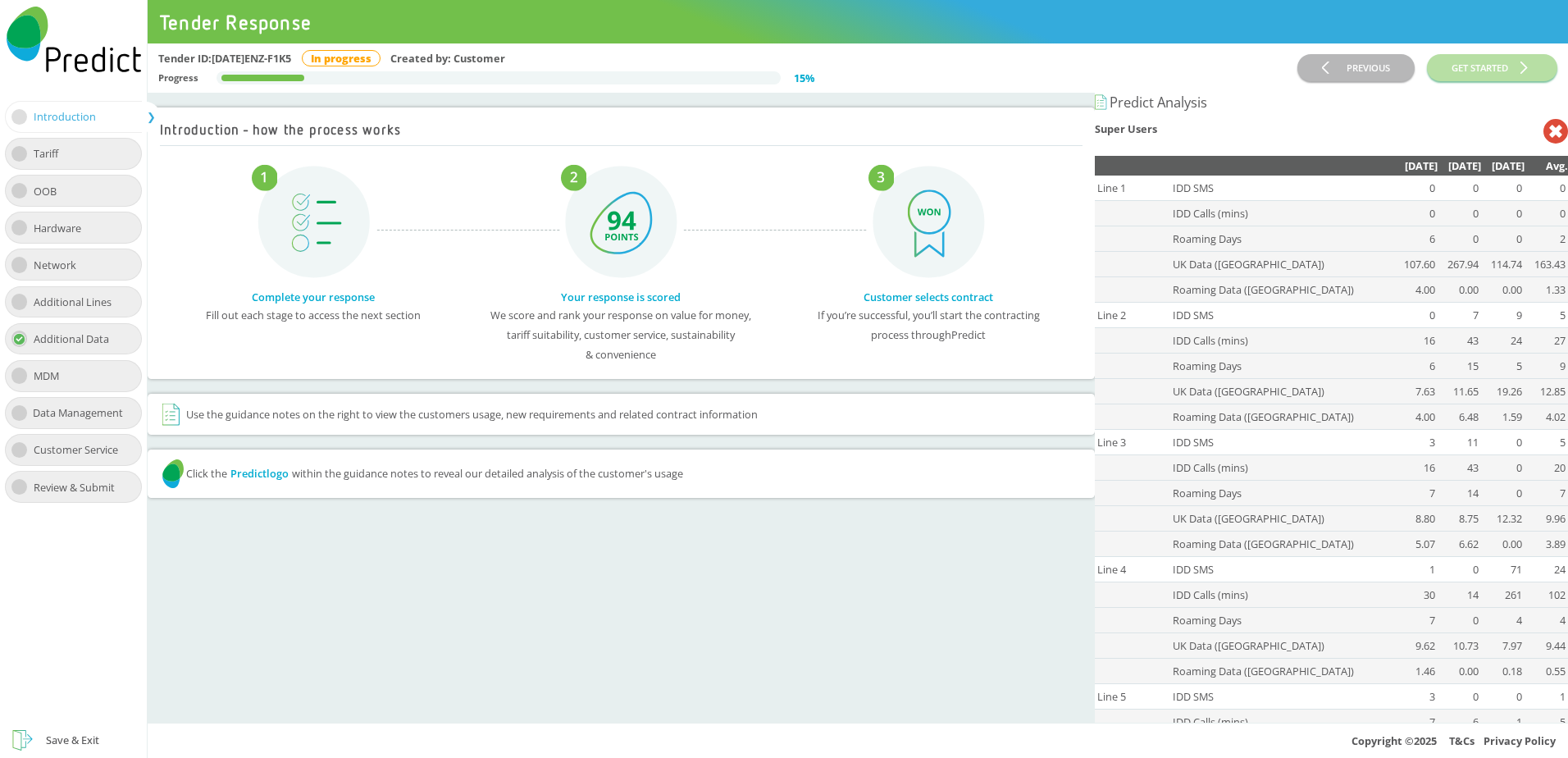
click at [468, 500] on div "Introduction - how the process works Complete your response Fill out each stage…" at bounding box center [621, 407] width 947 height 630
